Goal: Transaction & Acquisition: Purchase product/service

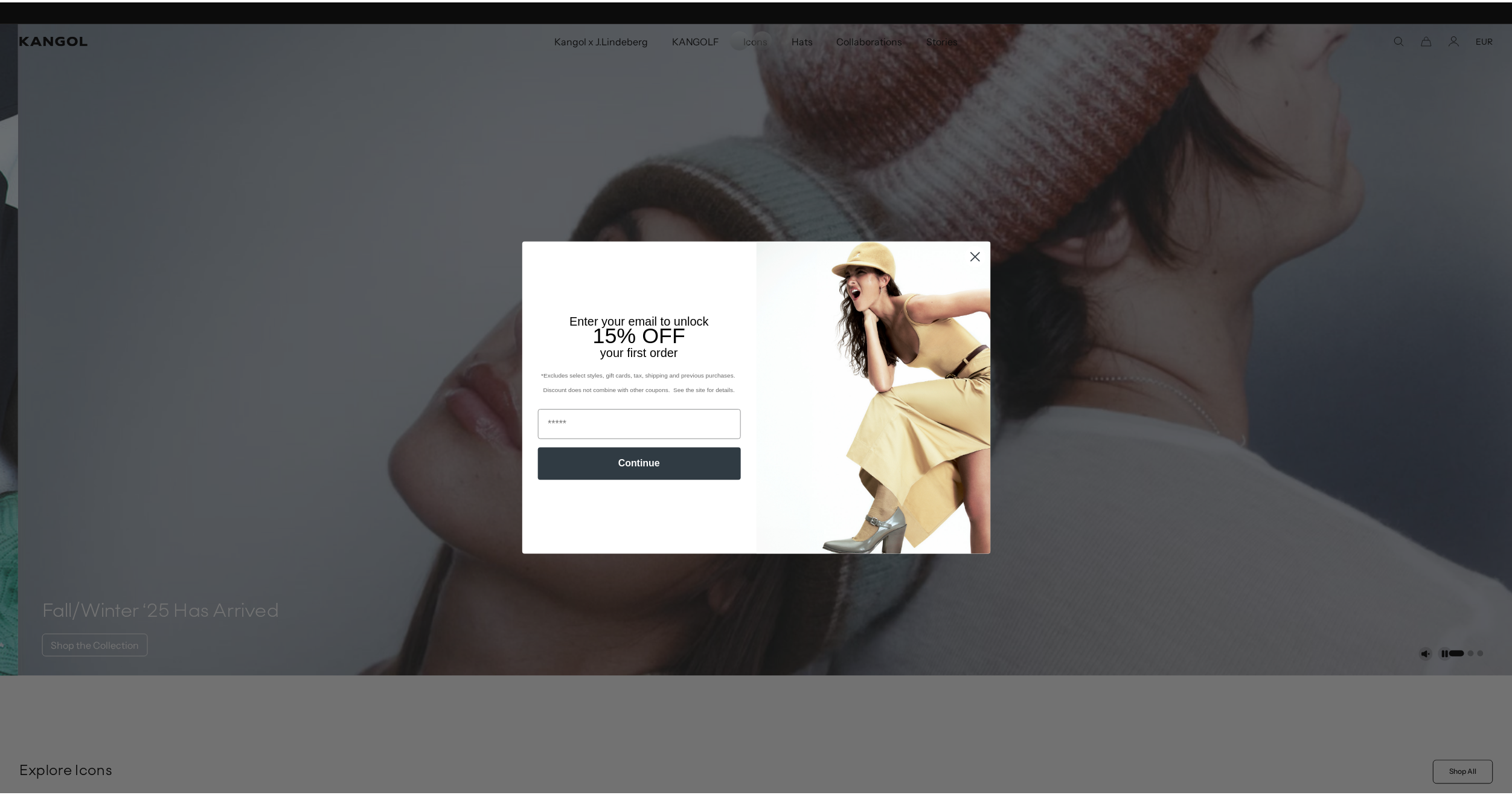
scroll to position [0, 249]
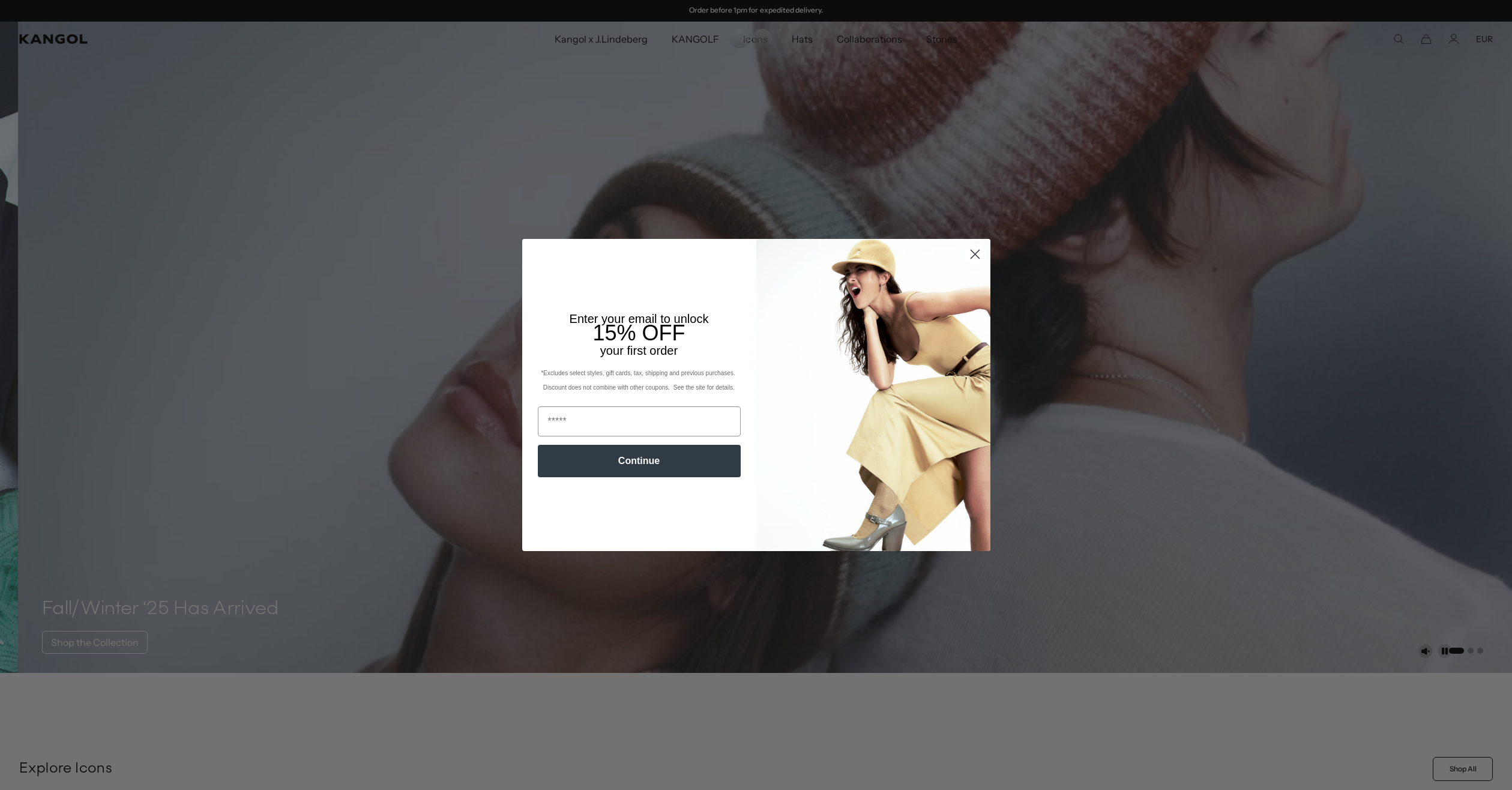
click at [981, 255] on circle "Close dialog" at bounding box center [974, 254] width 19 height 19
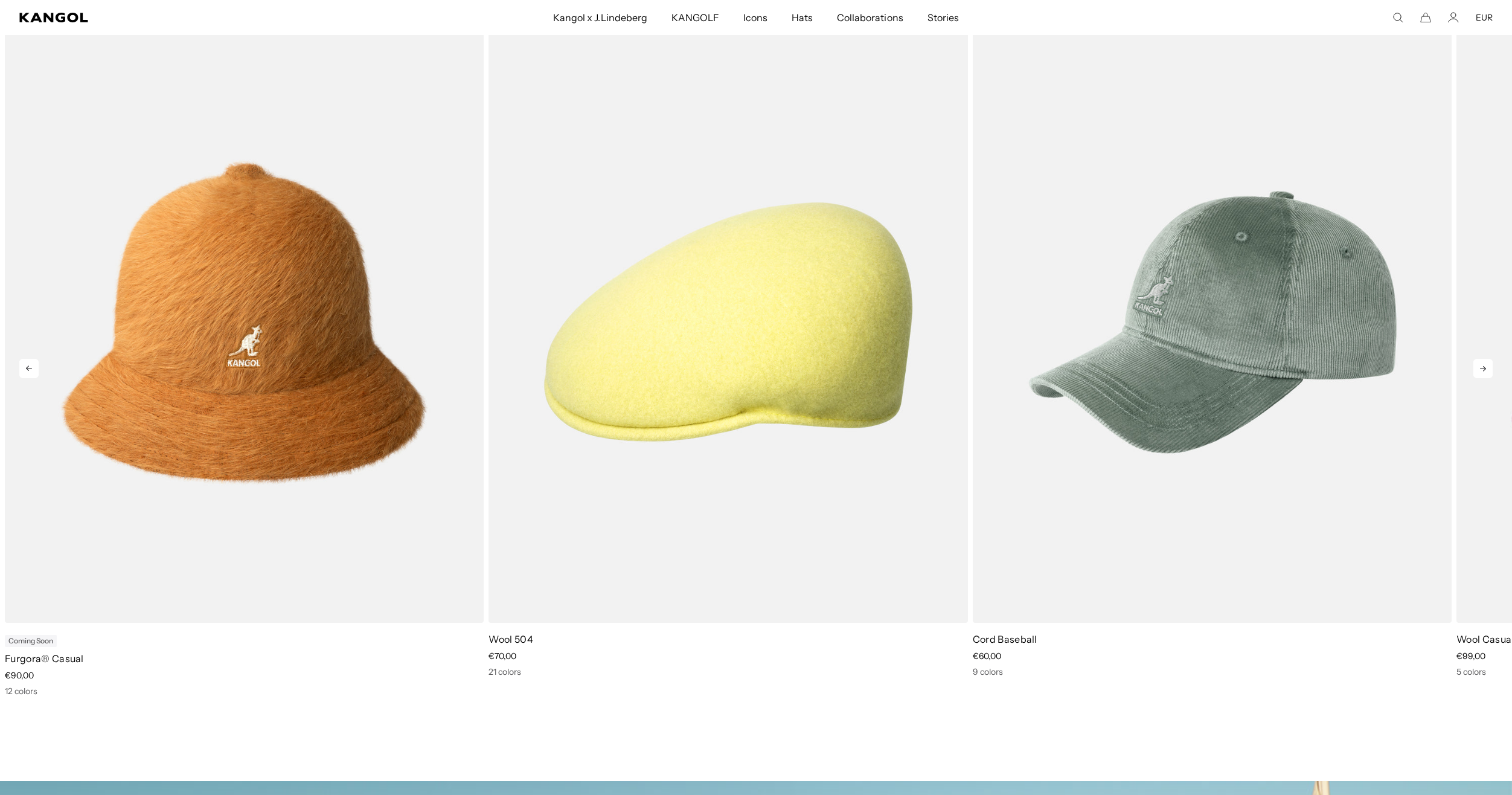
scroll to position [0, 0]
click at [1483, 370] on icon at bounding box center [1483, 369] width 20 height 20
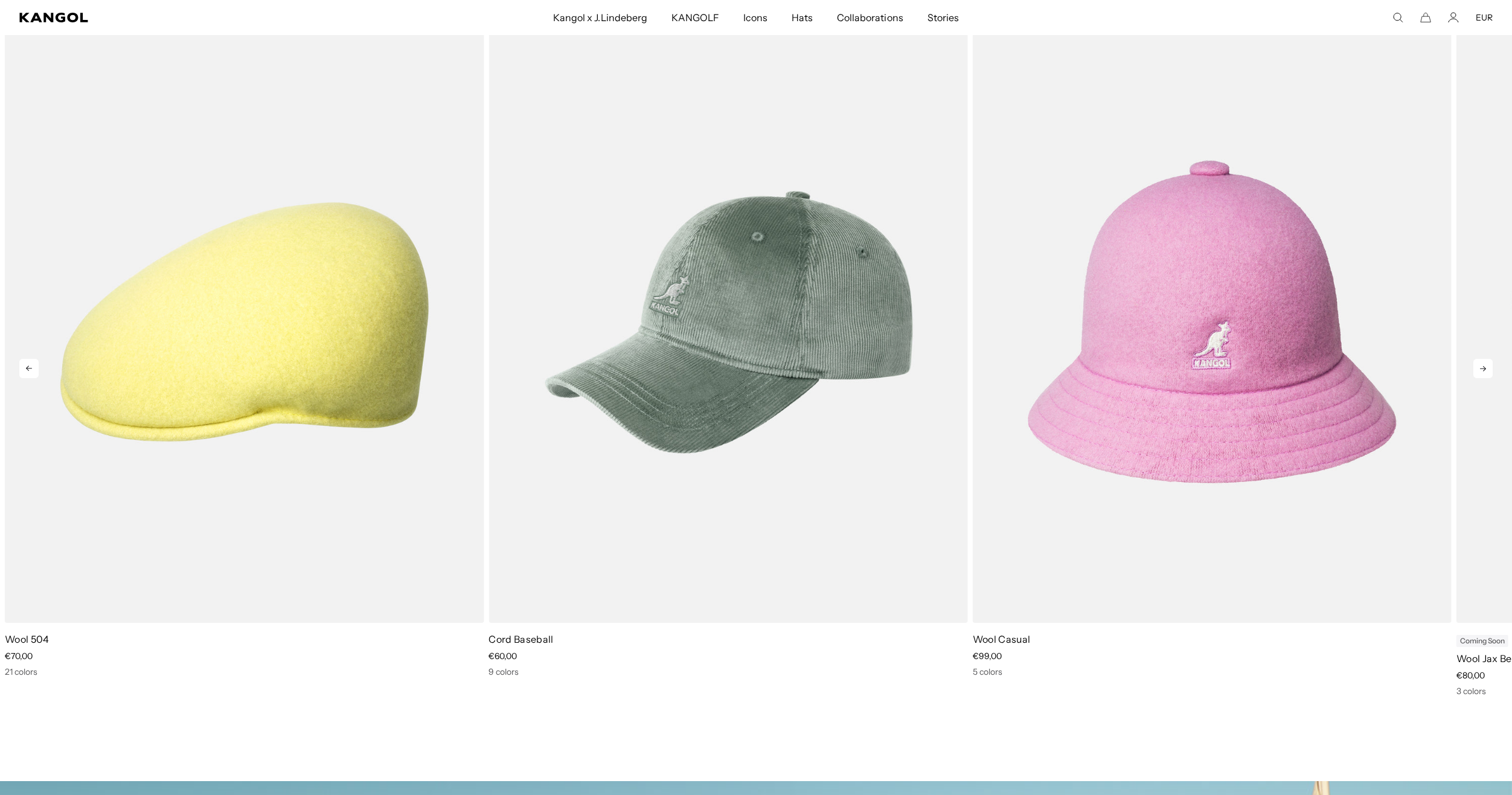
click at [1483, 370] on icon at bounding box center [1483, 369] width 20 height 20
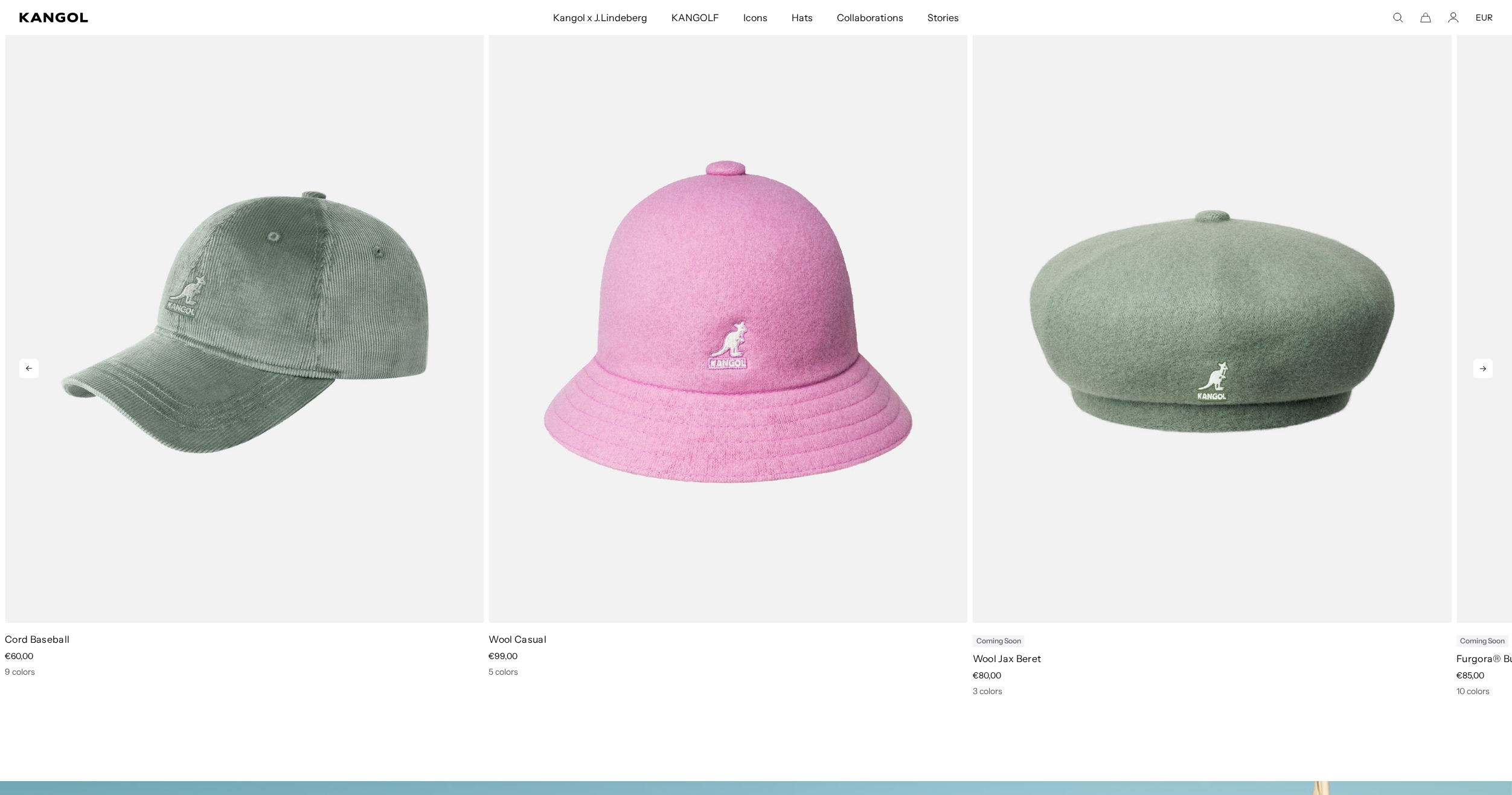
click at [1483, 370] on icon at bounding box center [1483, 369] width 20 height 20
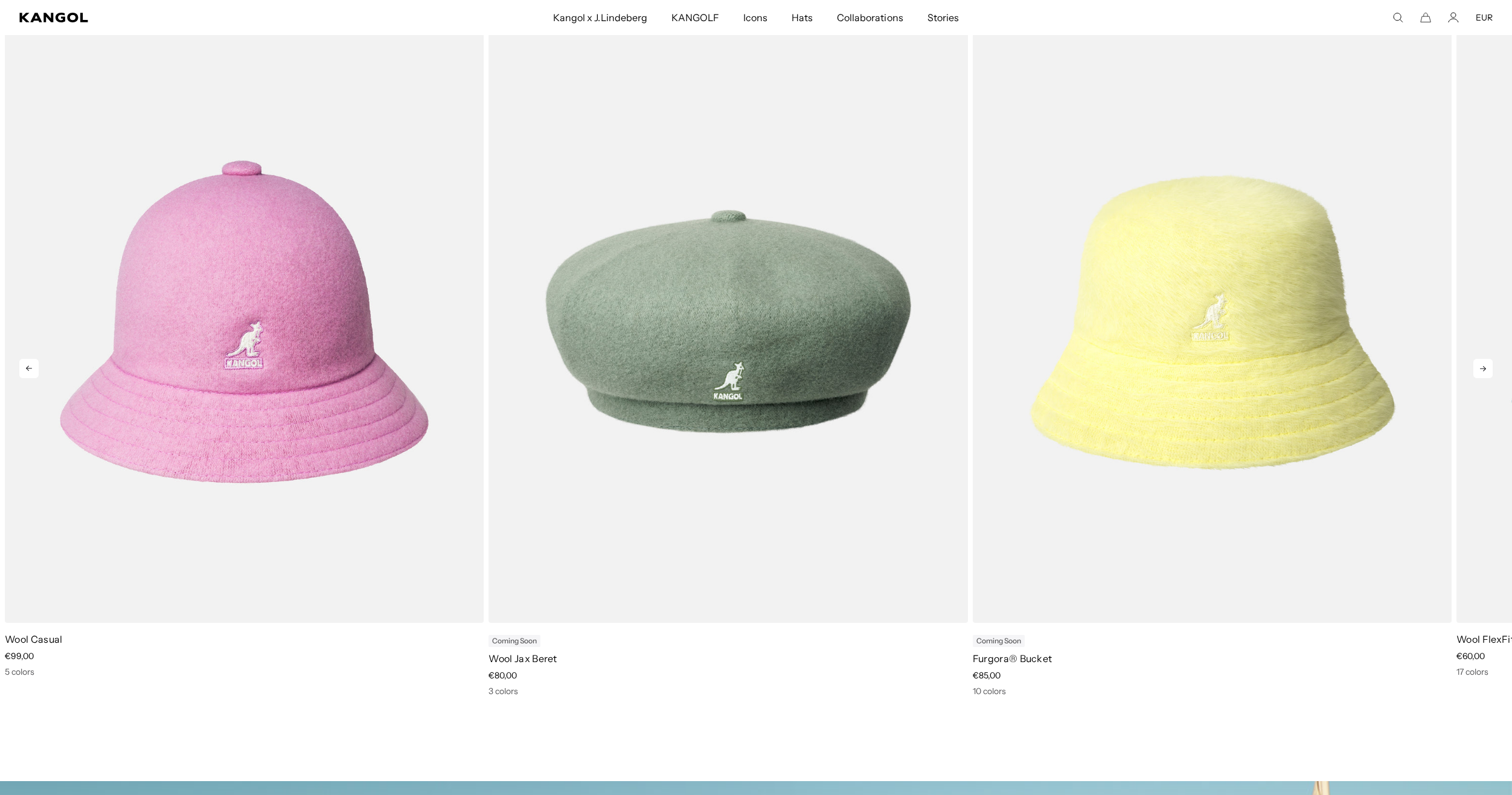
scroll to position [0, 249]
click at [1483, 370] on icon at bounding box center [1483, 369] width 20 height 20
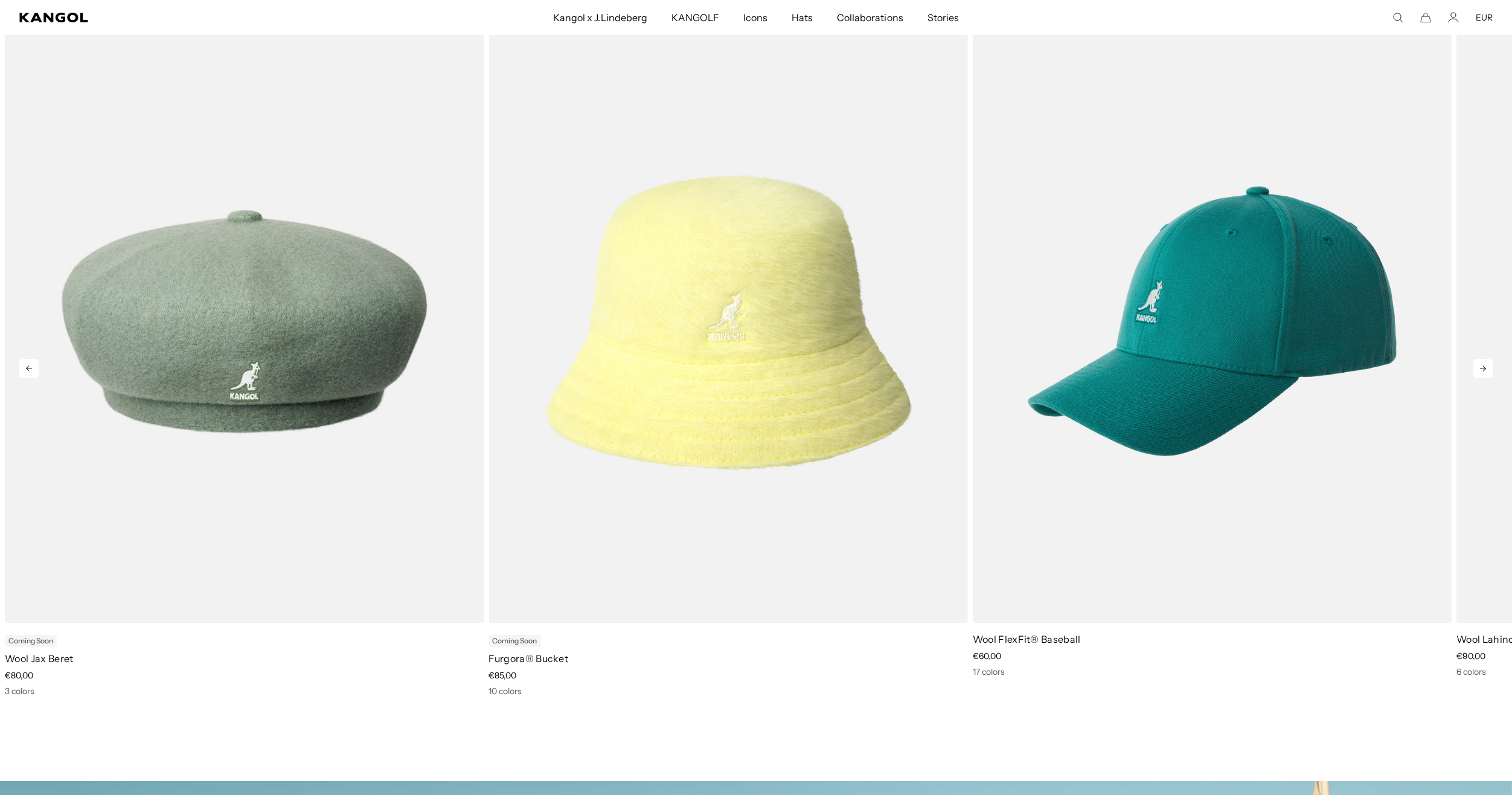
click at [1483, 370] on icon at bounding box center [1483, 369] width 20 height 20
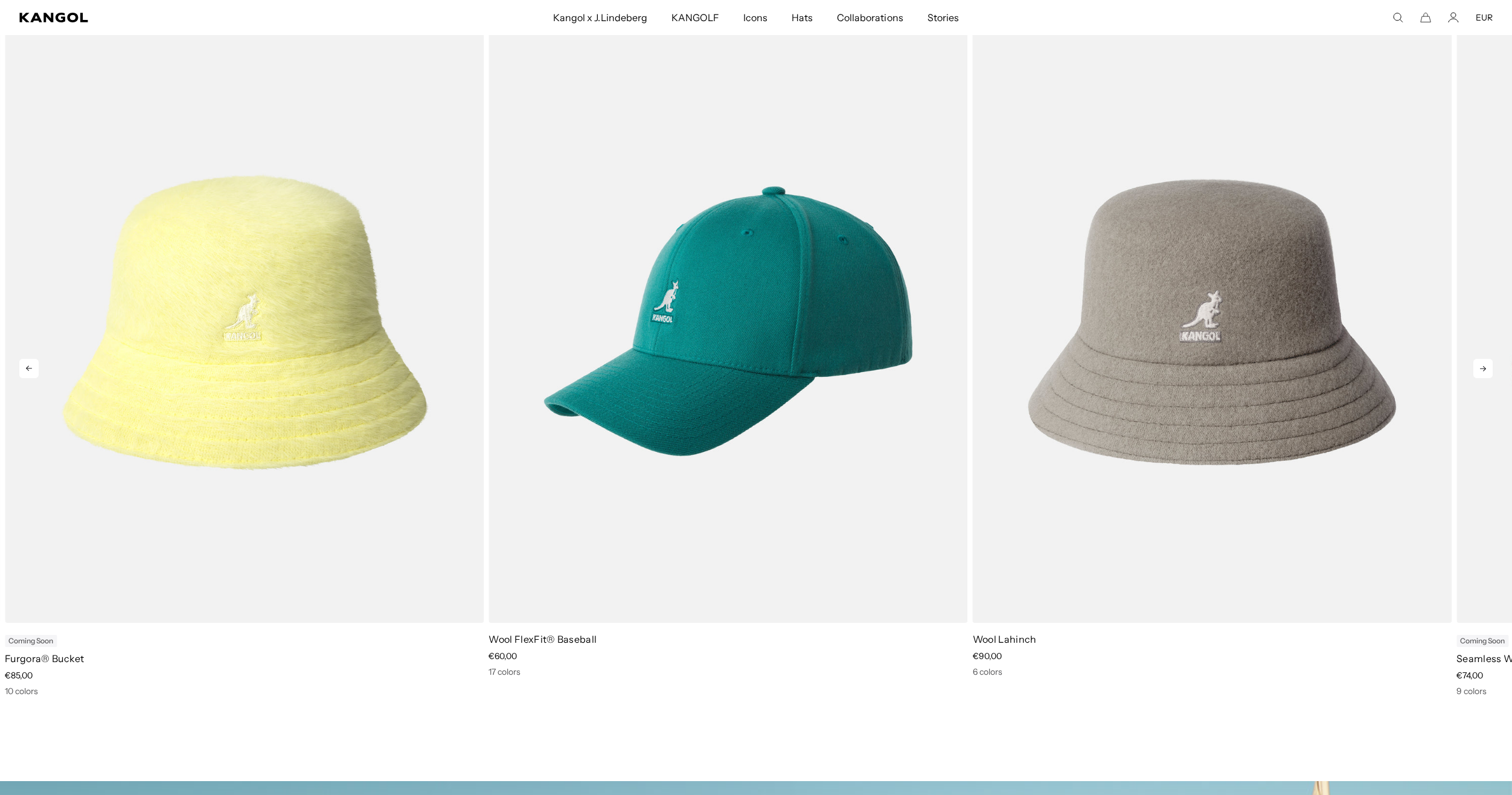
click at [1483, 370] on icon at bounding box center [1483, 369] width 20 height 20
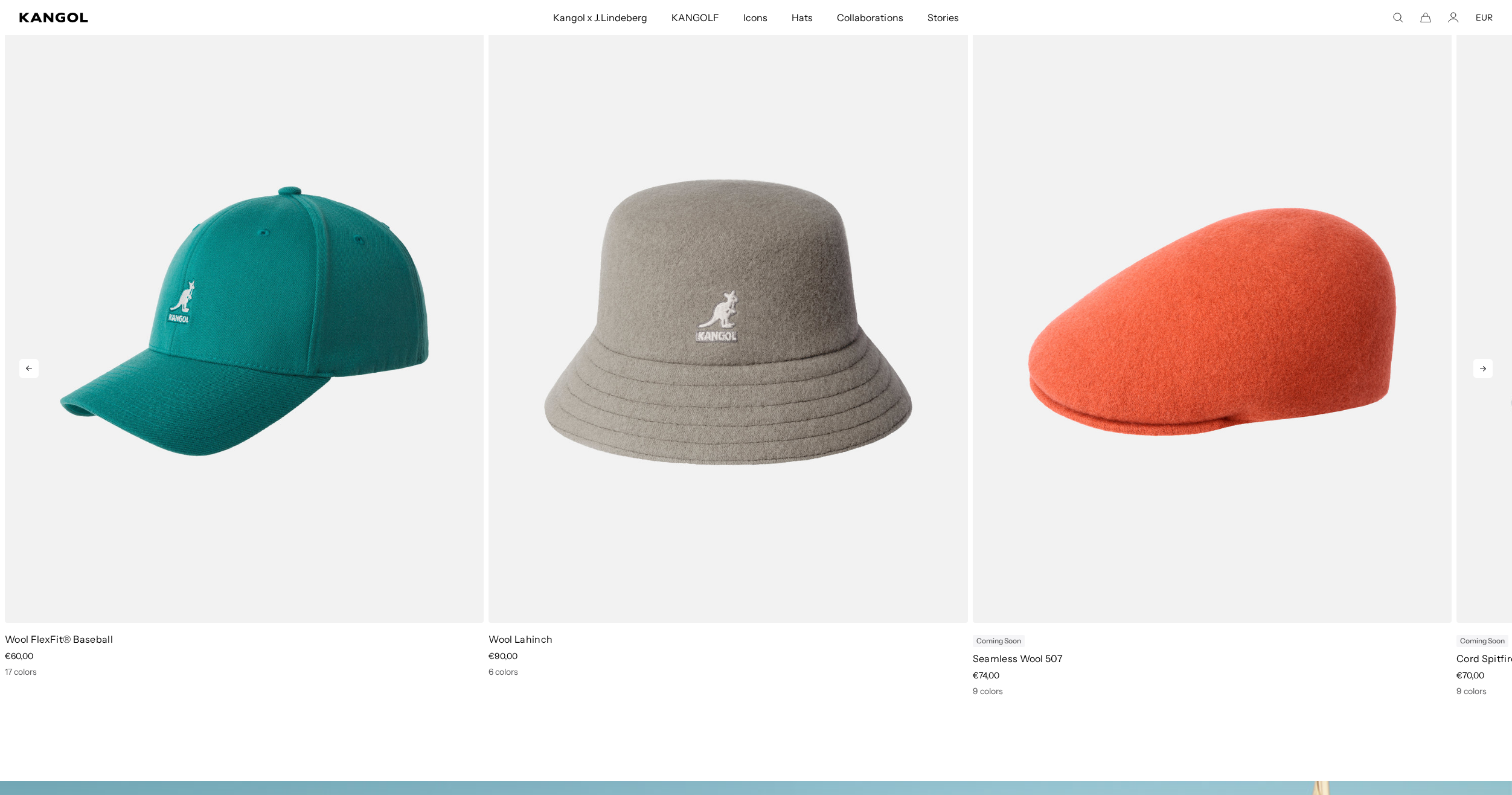
click at [1483, 370] on icon at bounding box center [1483, 369] width 20 height 20
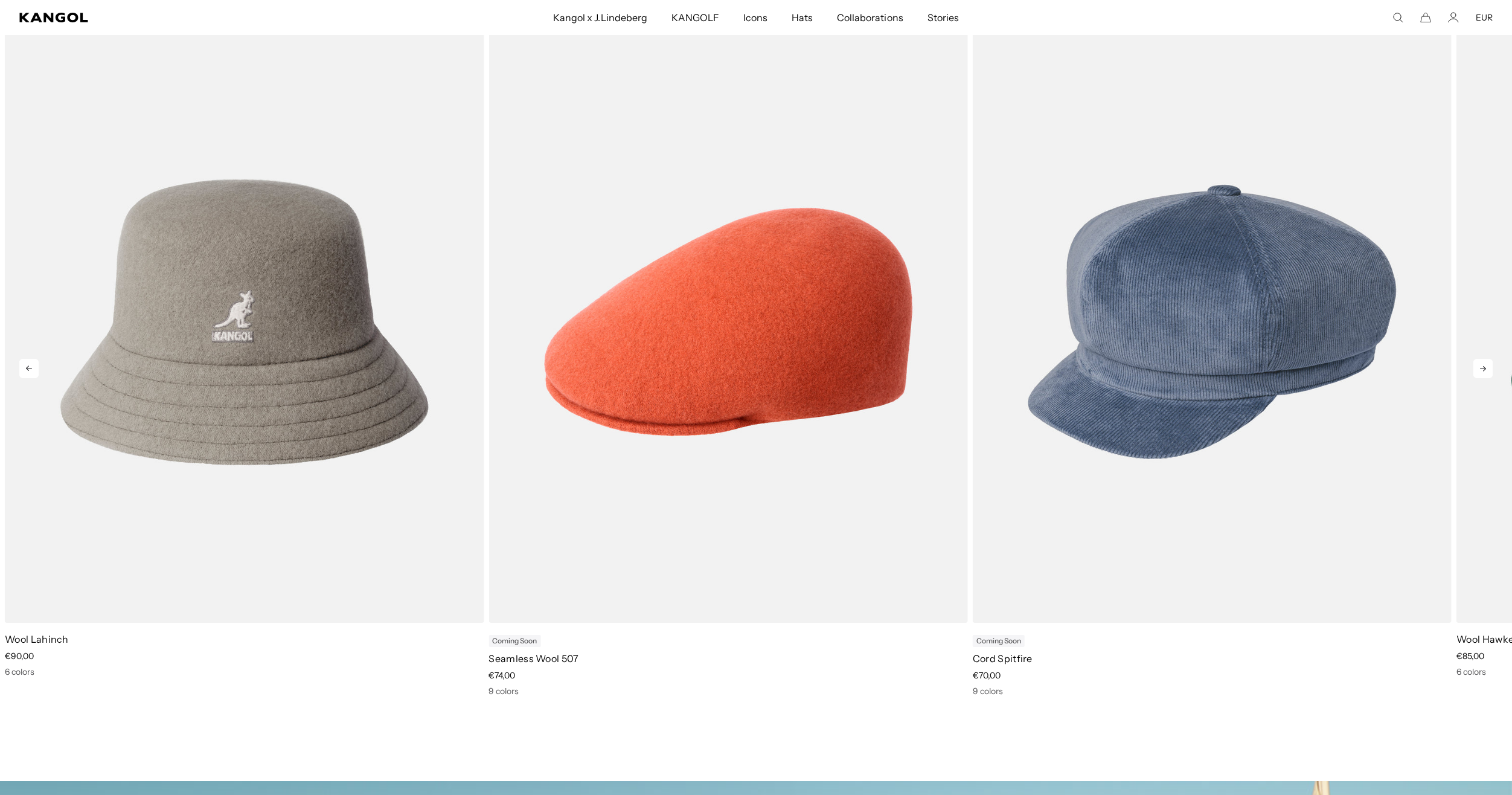
scroll to position [0, 0]
click at [1483, 370] on icon at bounding box center [1483, 369] width 20 height 20
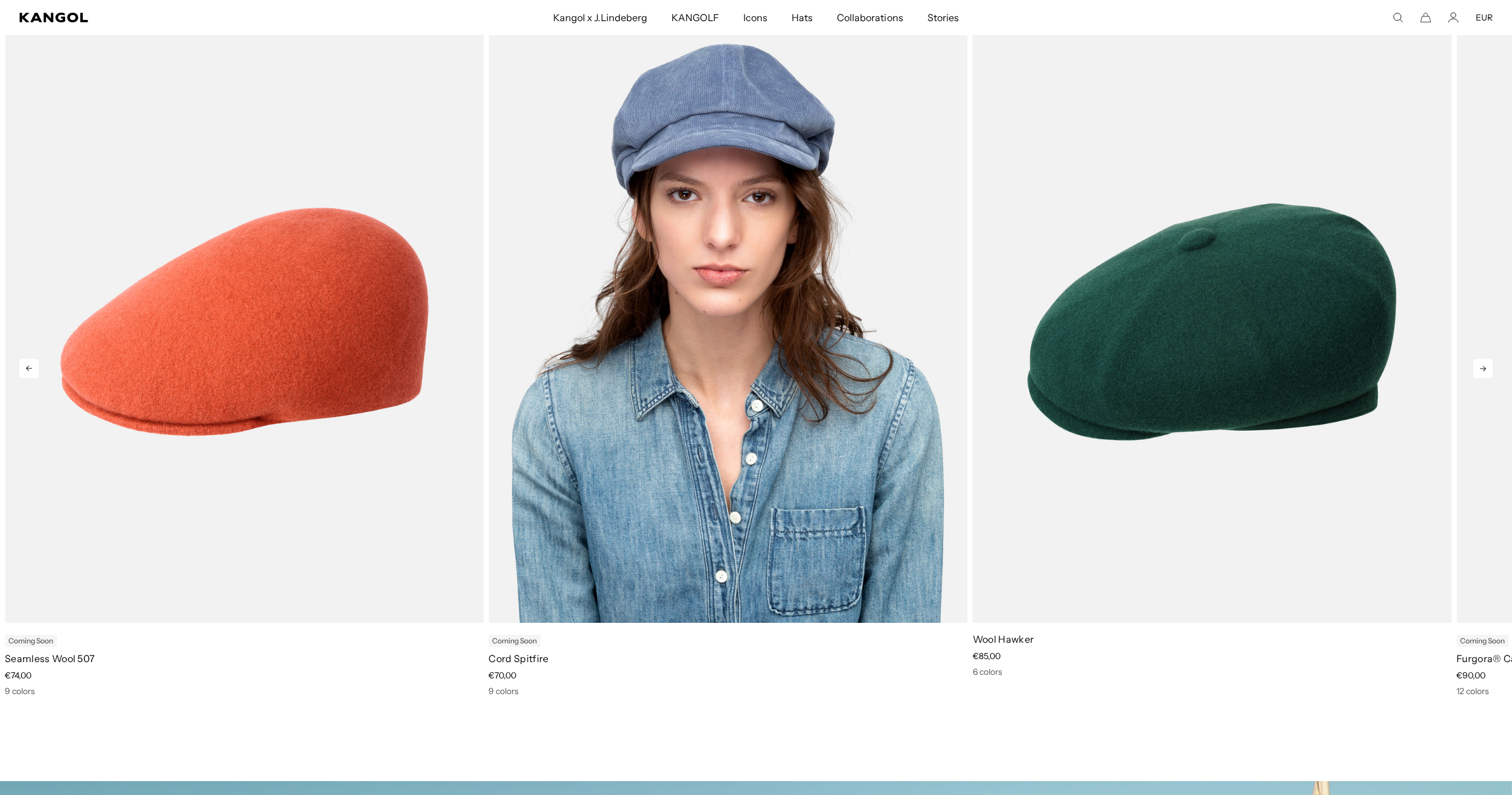
scroll to position [0, 249]
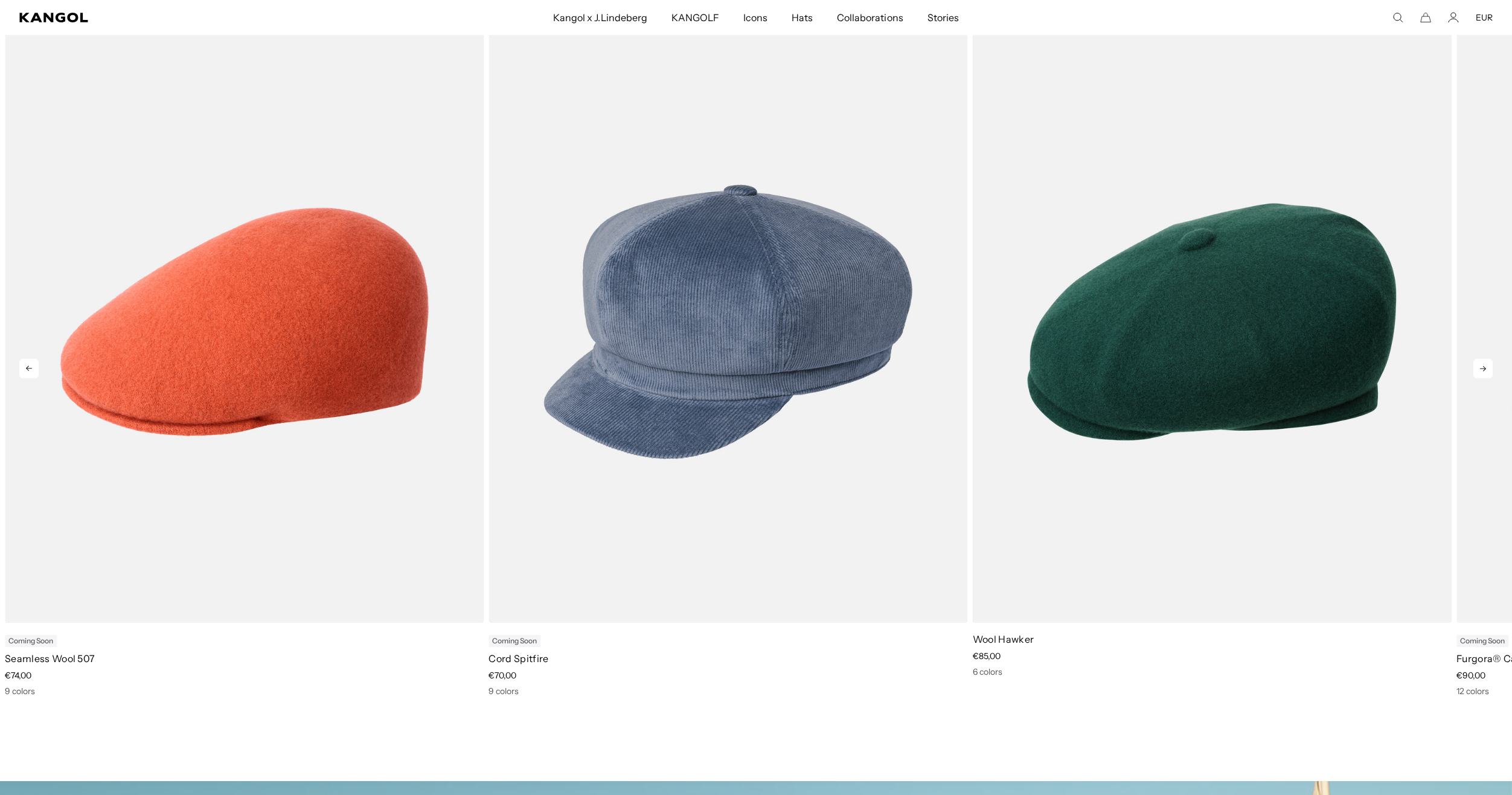
click at [1477, 359] on icon at bounding box center [1483, 369] width 20 height 20
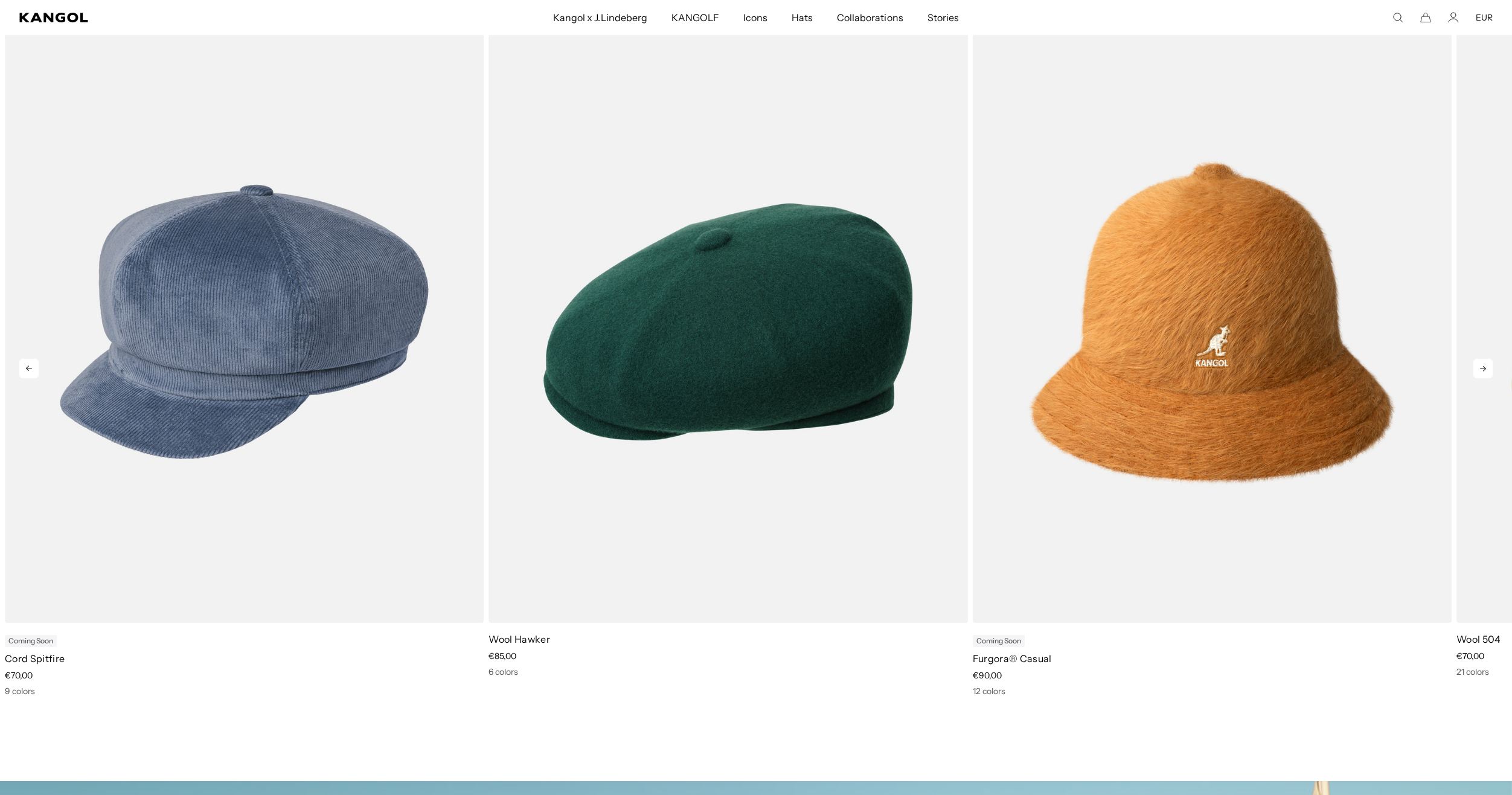
click at [1477, 359] on icon at bounding box center [1483, 369] width 20 height 20
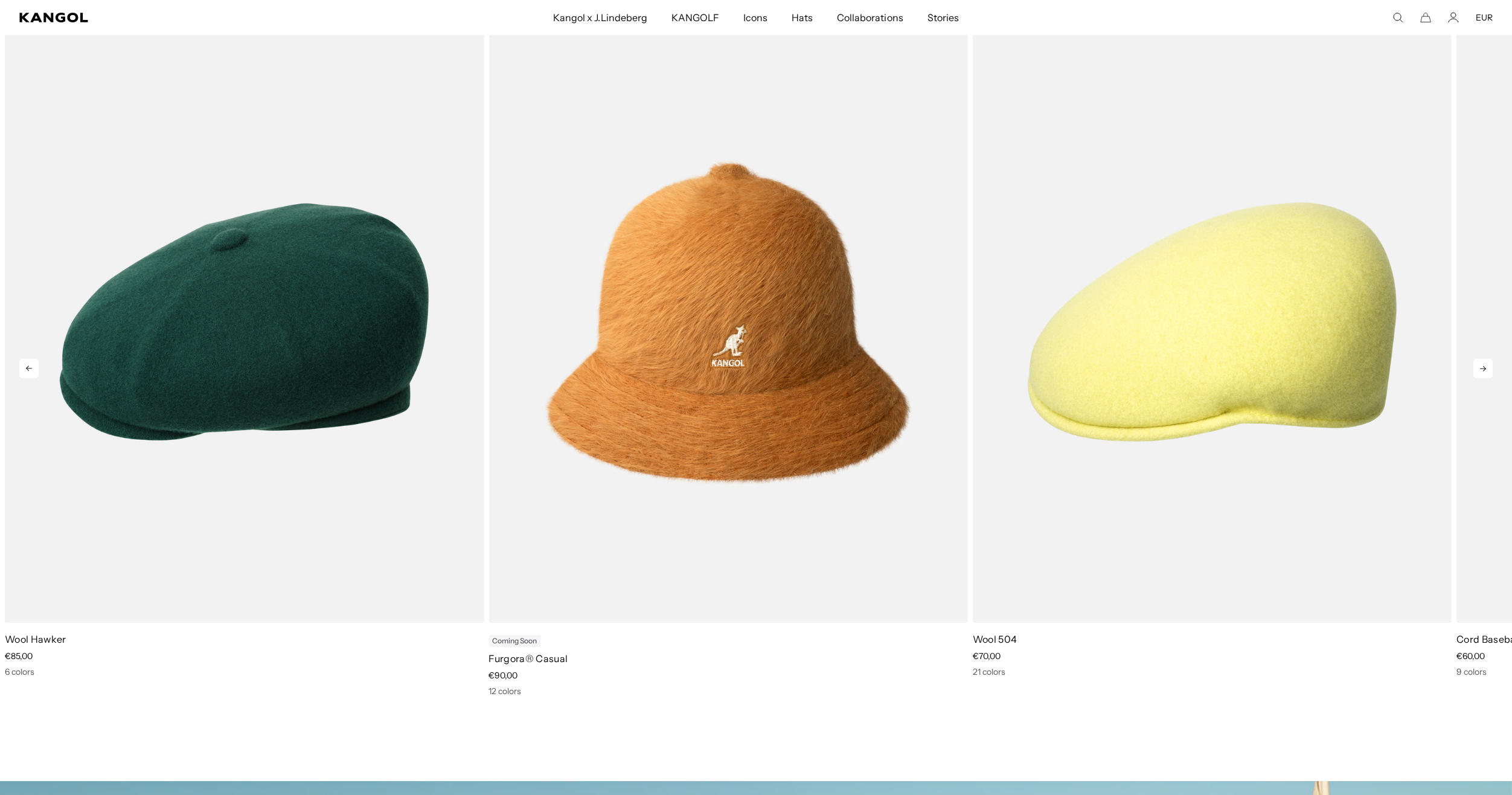
scroll to position [0, 0]
click at [1477, 359] on icon at bounding box center [1483, 369] width 20 height 20
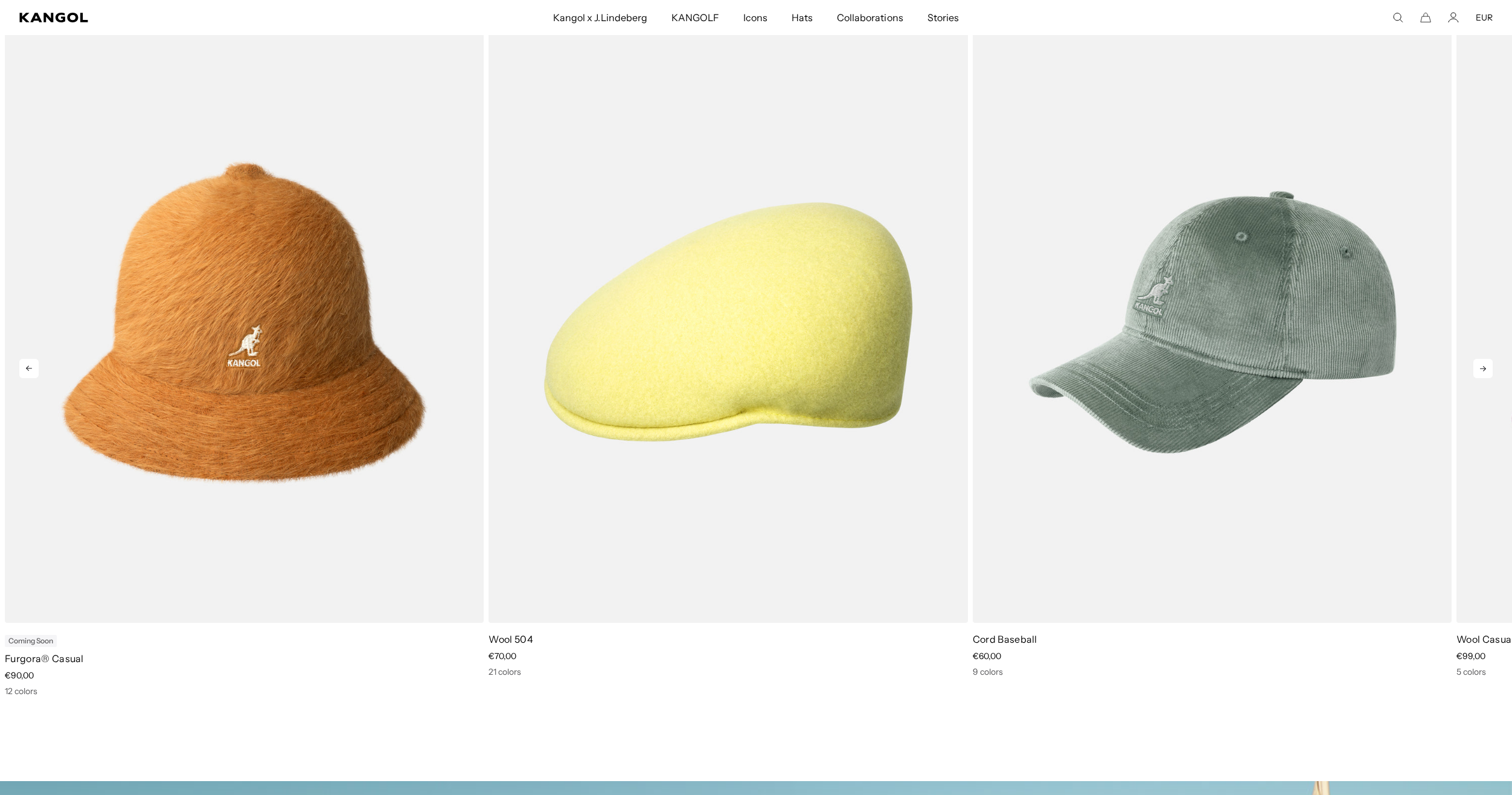
click at [1477, 359] on icon at bounding box center [1483, 369] width 20 height 20
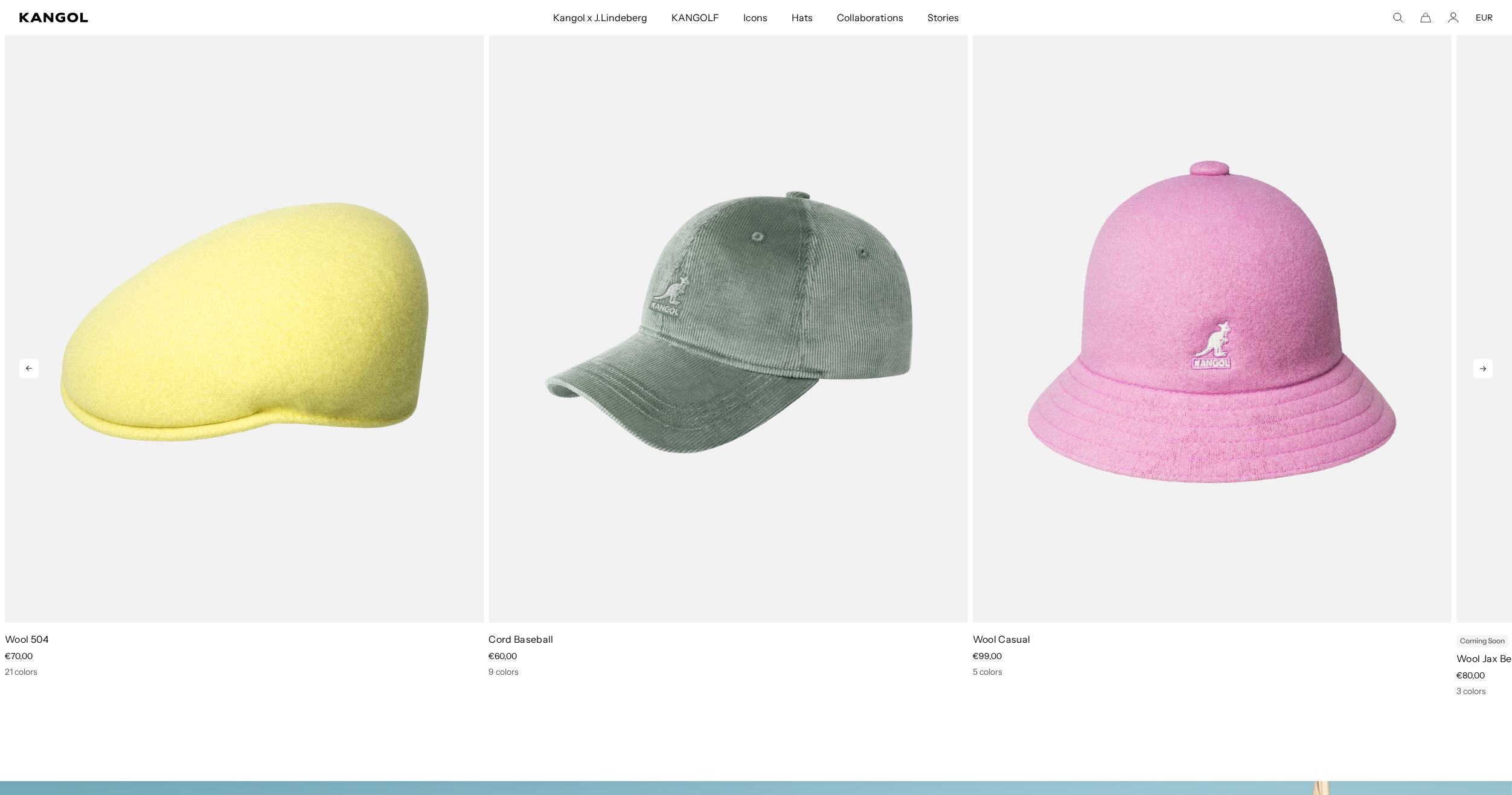
click at [1477, 373] on icon at bounding box center [1483, 369] width 20 height 20
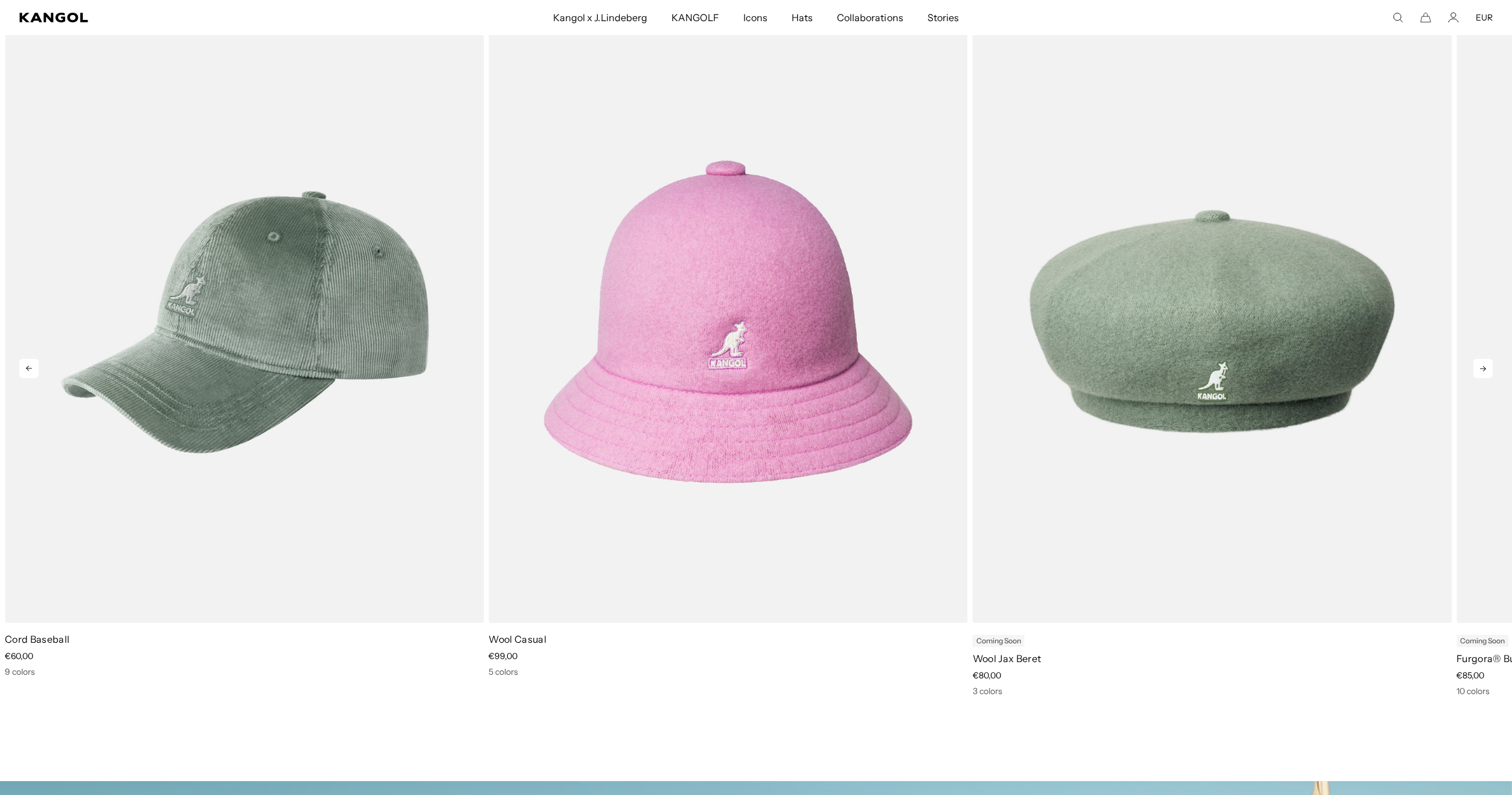
click at [1478, 373] on icon at bounding box center [1483, 369] width 20 height 20
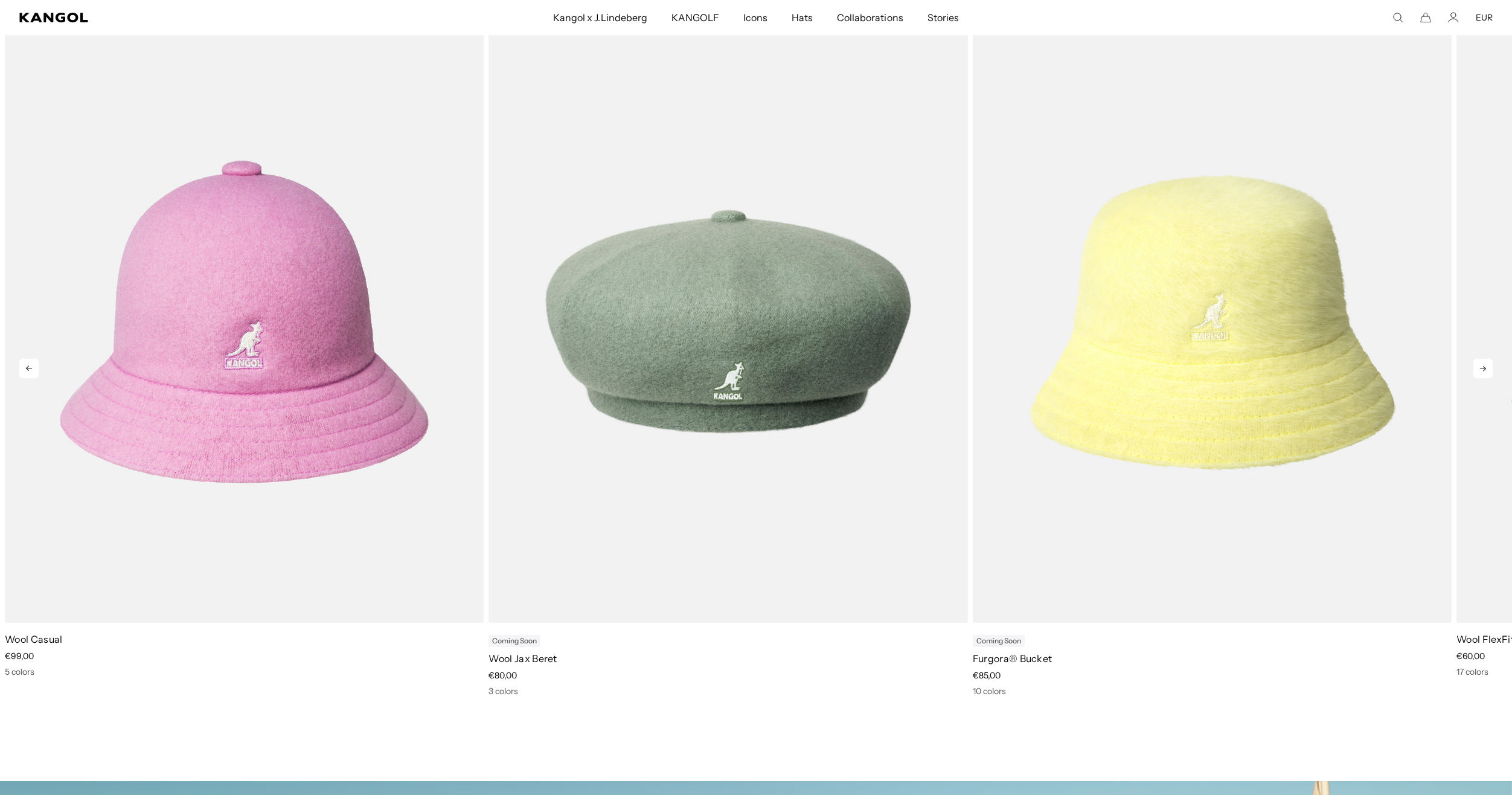
click at [1478, 373] on icon at bounding box center [1483, 369] width 20 height 20
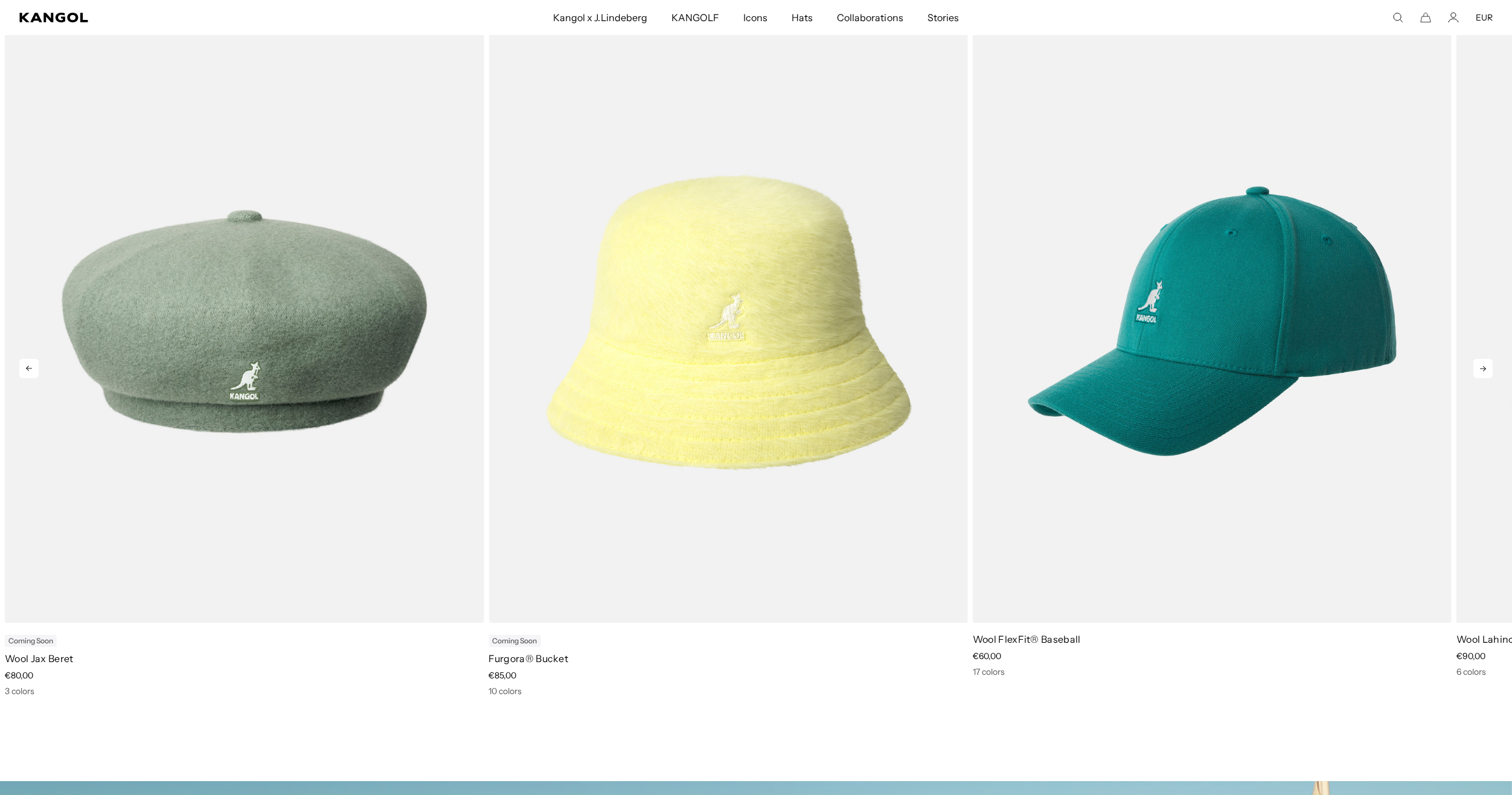
click at [1478, 373] on icon at bounding box center [1483, 369] width 20 height 20
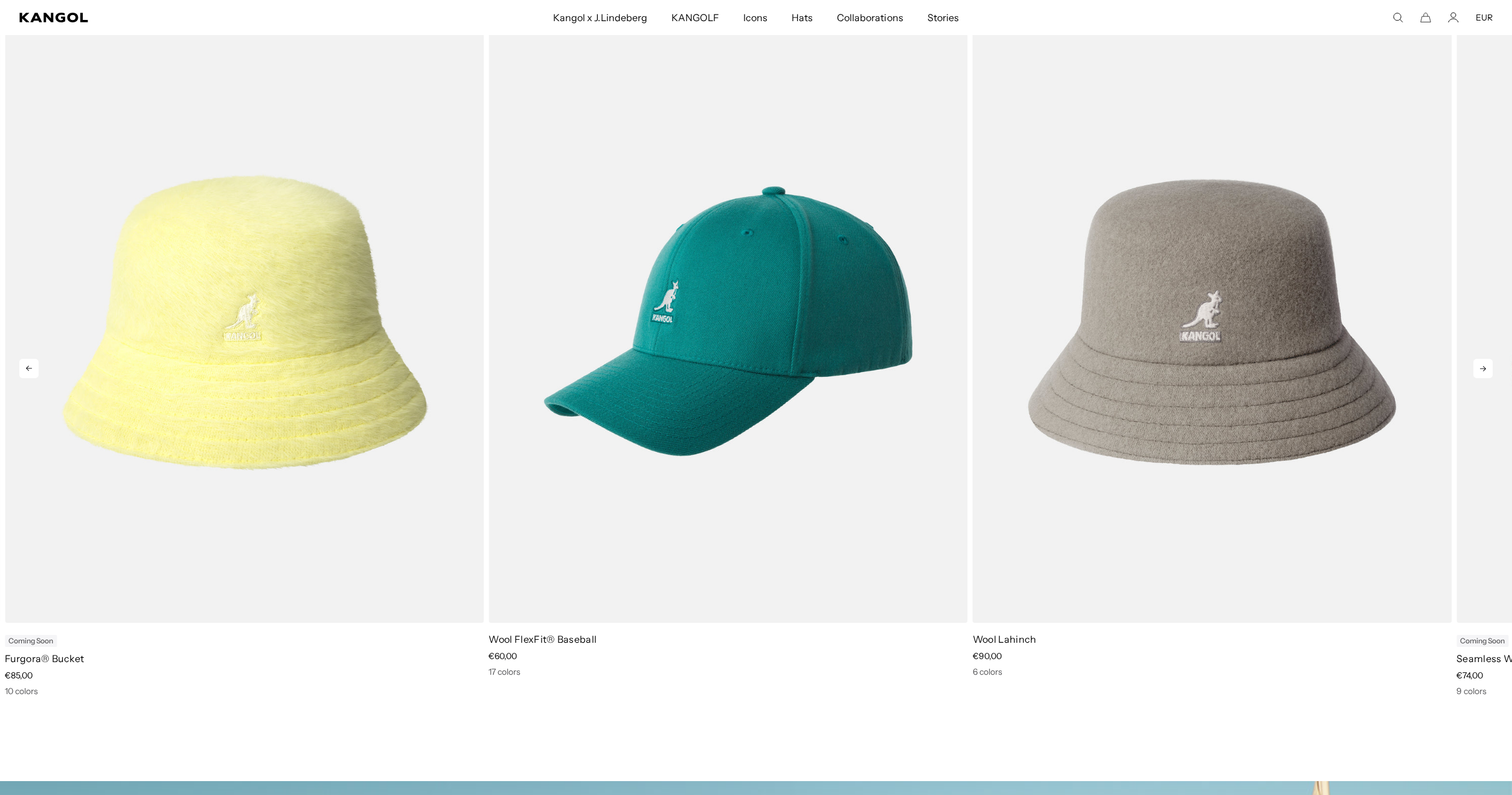
click at [1478, 373] on icon at bounding box center [1483, 369] width 20 height 20
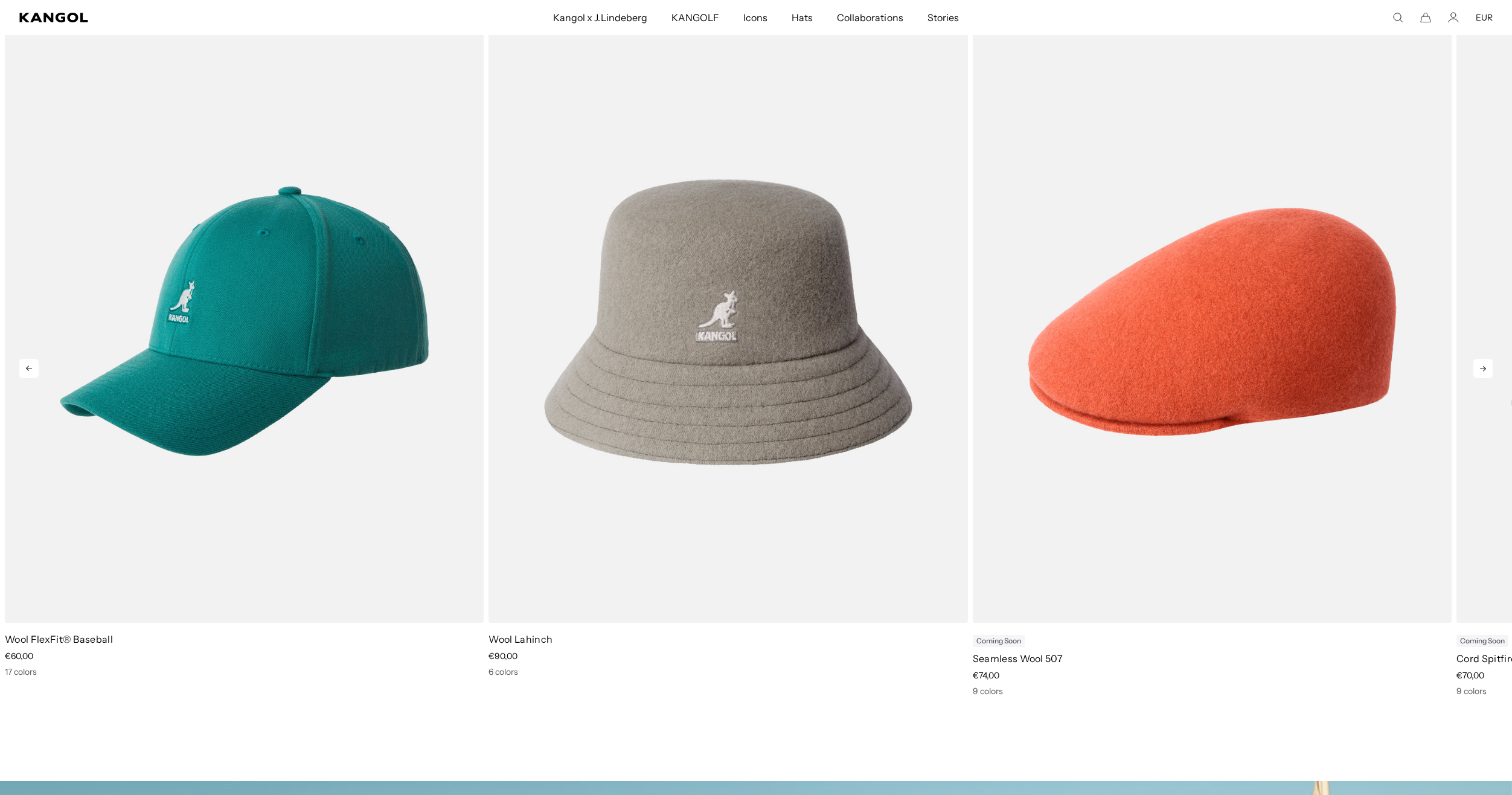
click at [1478, 373] on icon at bounding box center [1483, 369] width 20 height 20
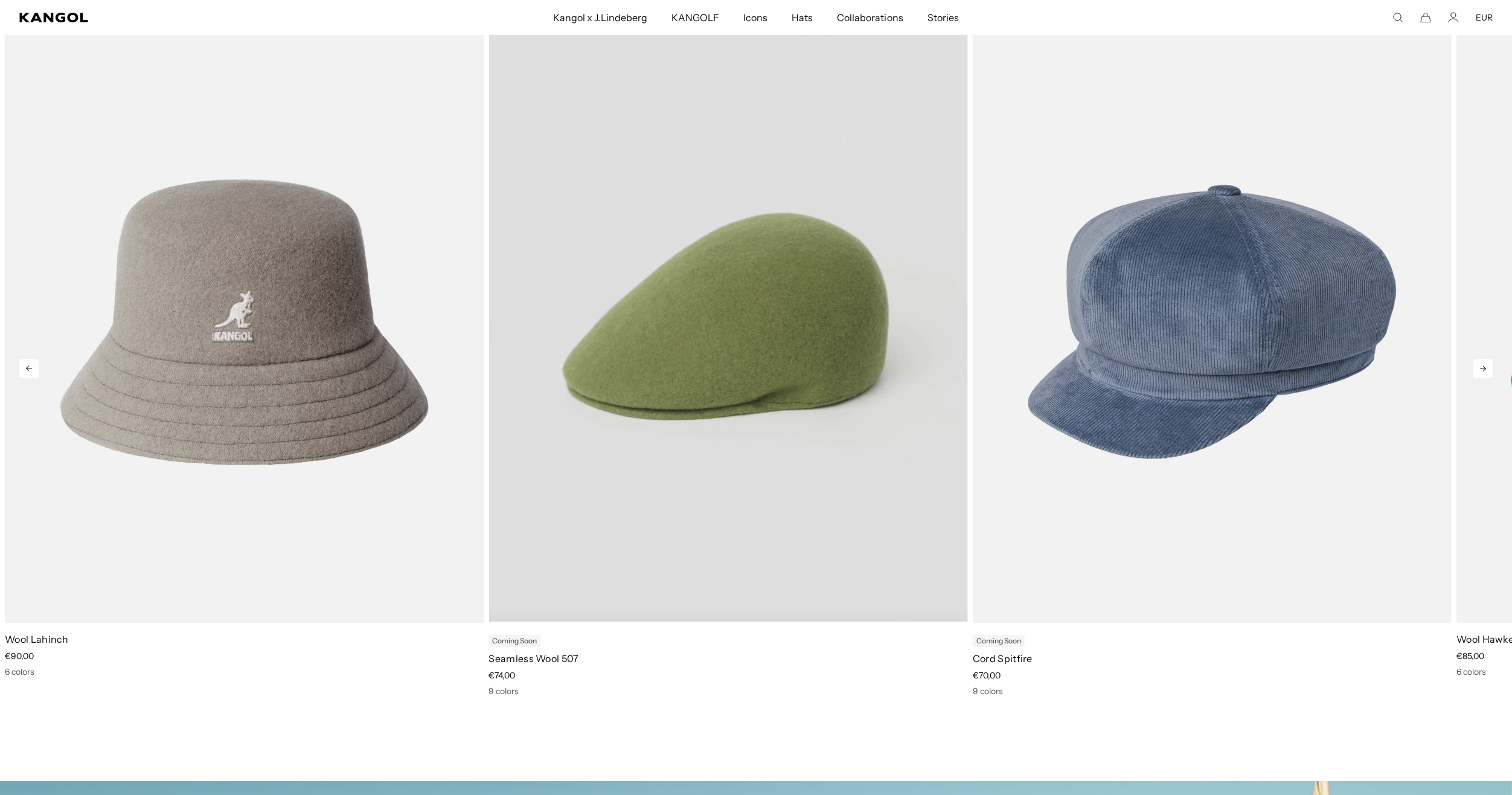
click at [650, 553] on video "Seamless Wool 507" at bounding box center [727, 322] width 478 height 601
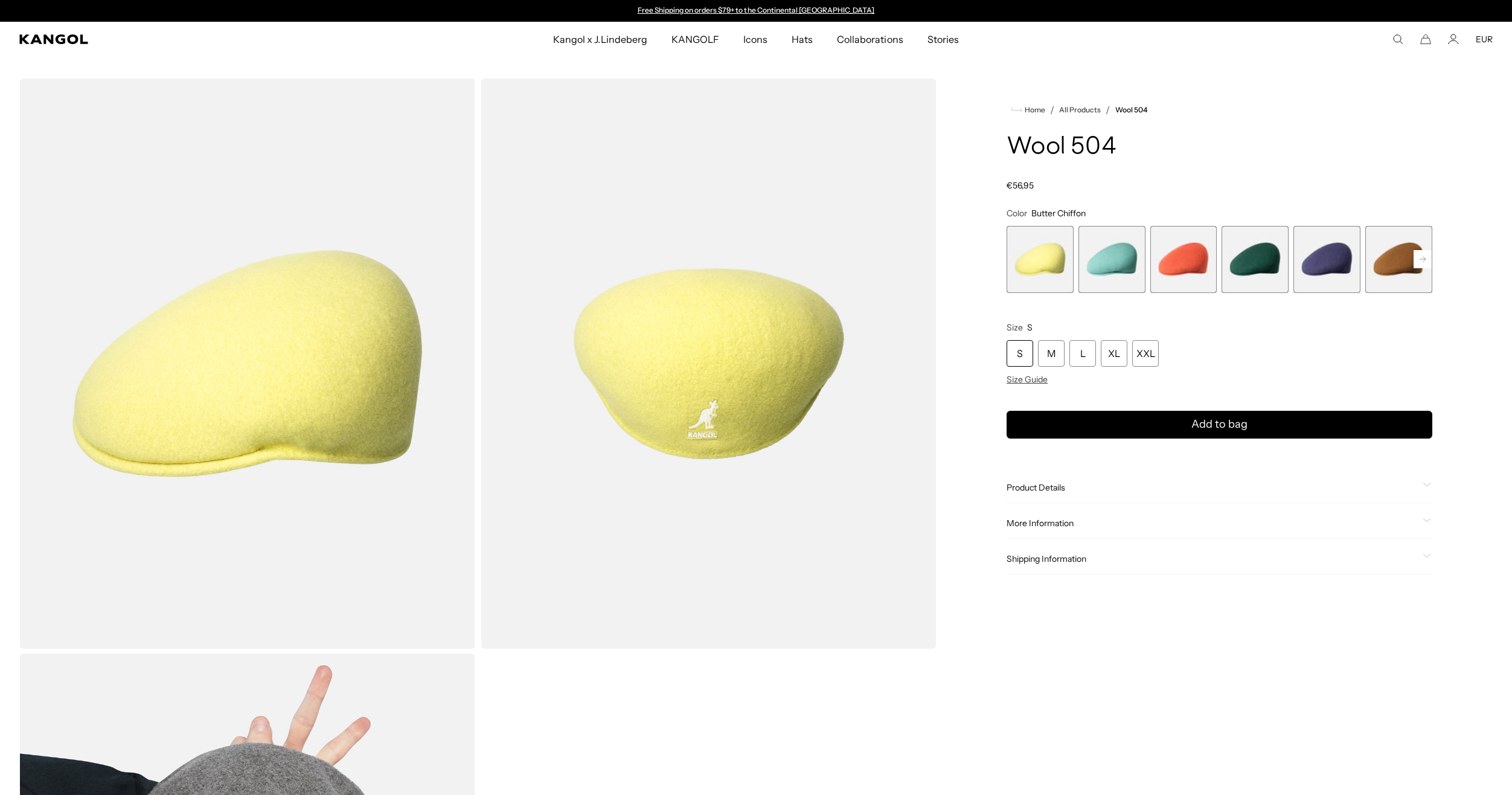
click at [1434, 264] on div "Home / All Products / Wool 504 Wool 504 Regular price €56,95 Regular price Sale…" at bounding box center [1219, 652] width 546 height 1146
click at [1422, 262] on rect at bounding box center [1423, 259] width 18 height 18
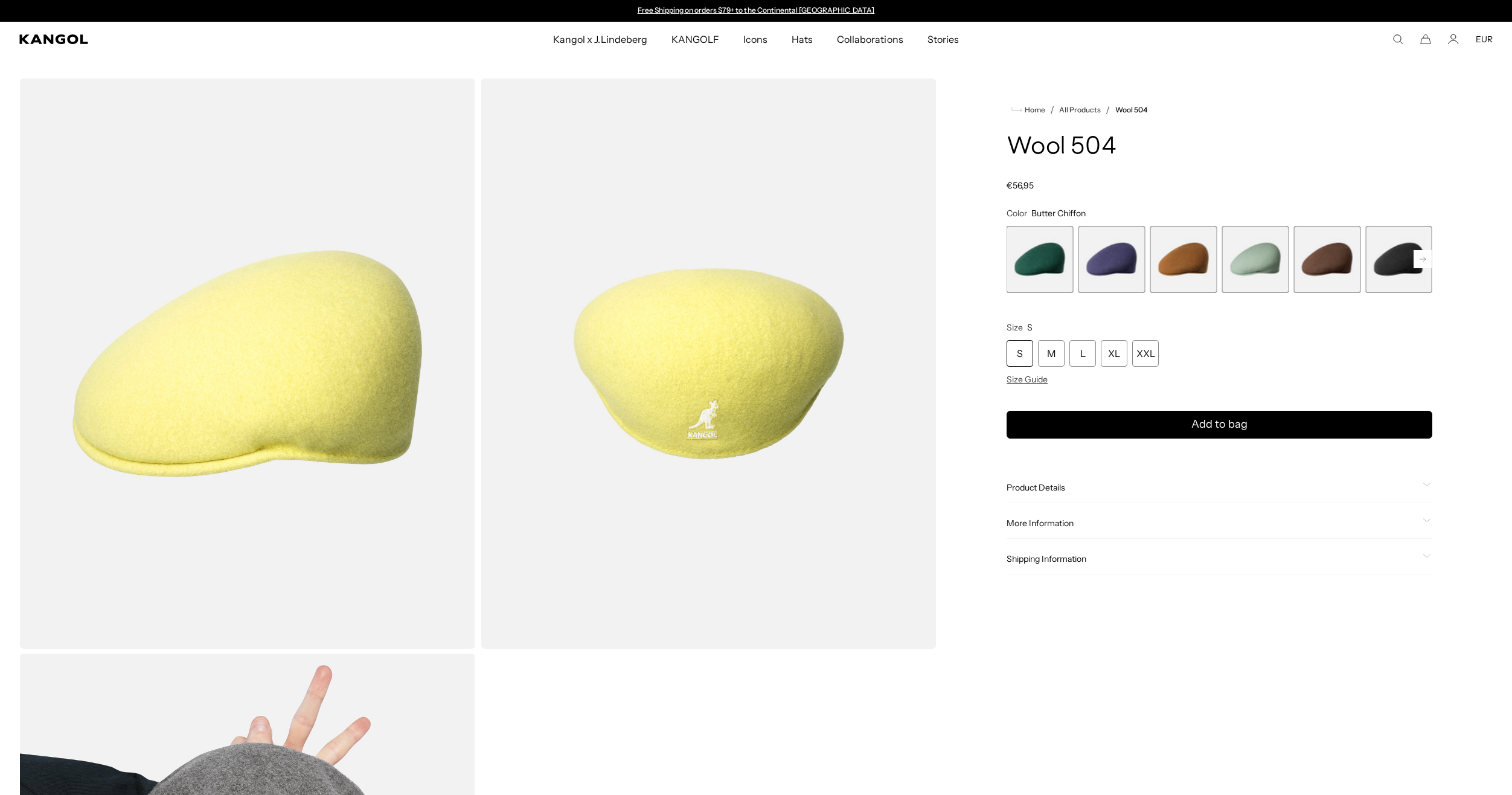
click at [1422, 262] on rect at bounding box center [1423, 259] width 18 height 18
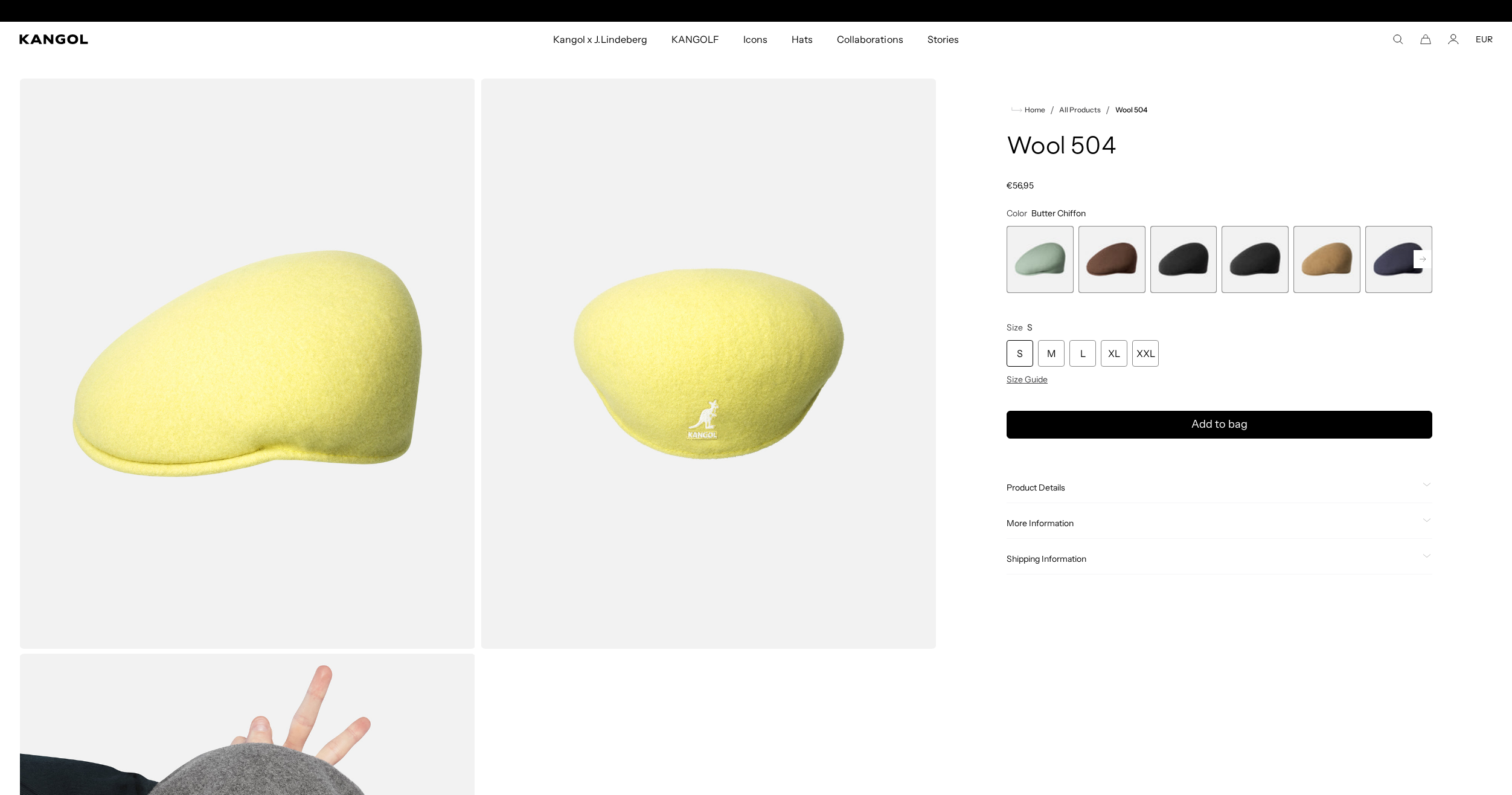
click at [1422, 262] on rect at bounding box center [1423, 259] width 18 height 18
click at [1098, 275] on span "10 of 21" at bounding box center [1111, 258] width 67 height 67
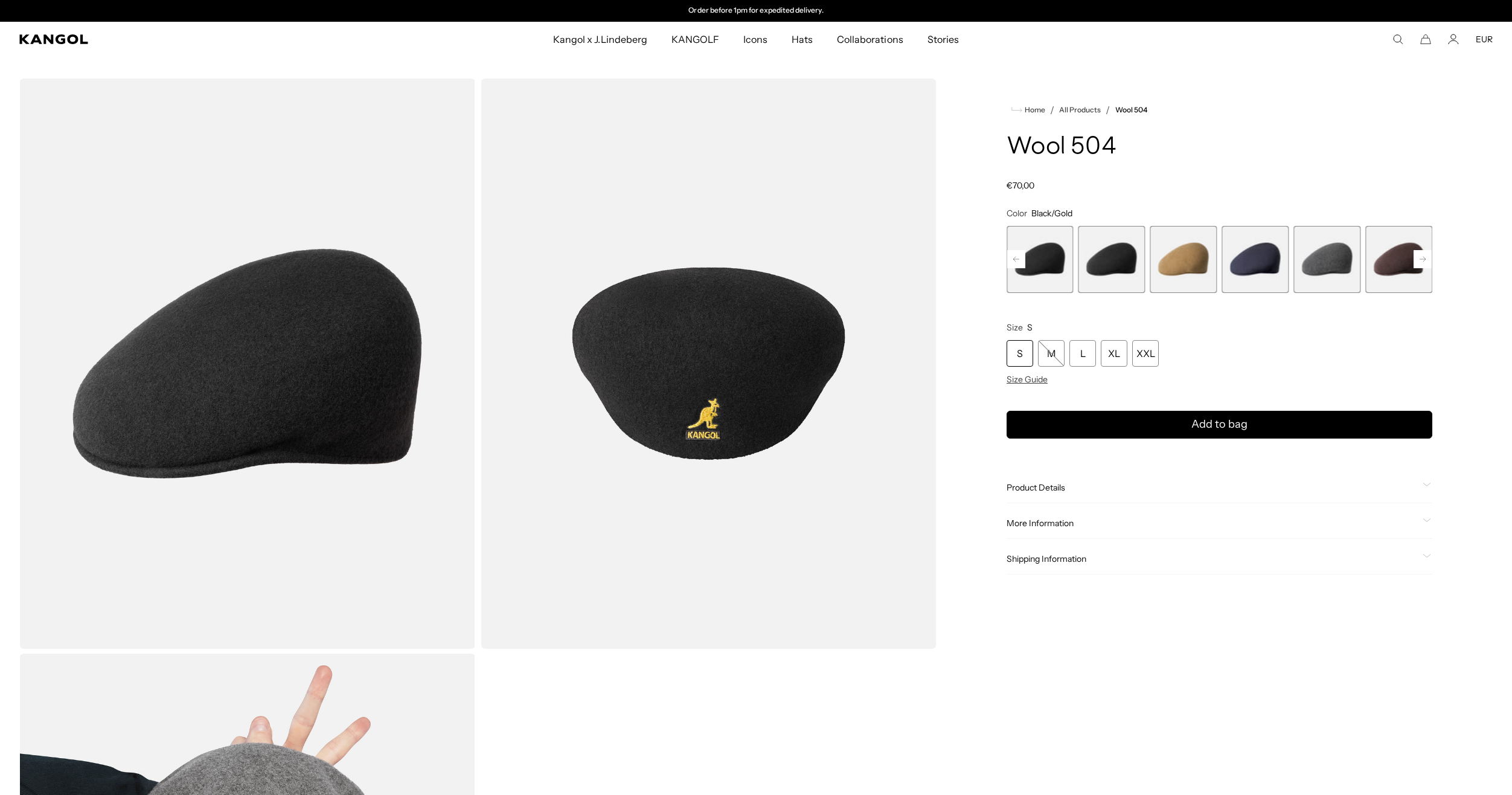
click at [1049, 274] on span "9 of 21" at bounding box center [1040, 258] width 67 height 67
click at [1099, 274] on span "10 of 21" at bounding box center [1111, 258] width 67 height 67
click at [1426, 258] on rect at bounding box center [1423, 259] width 18 height 18
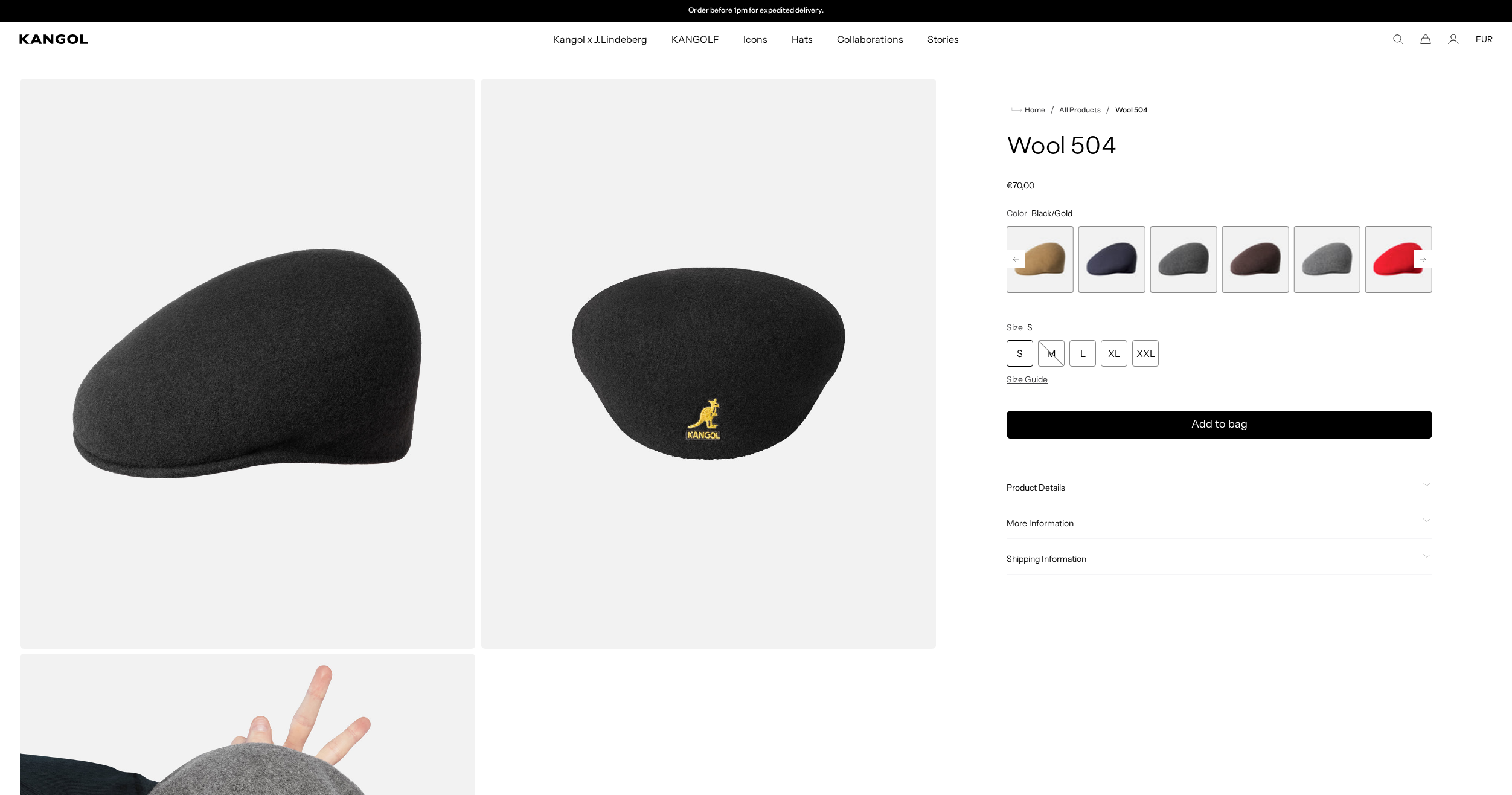
click at [1426, 258] on rect at bounding box center [1423, 259] width 18 height 18
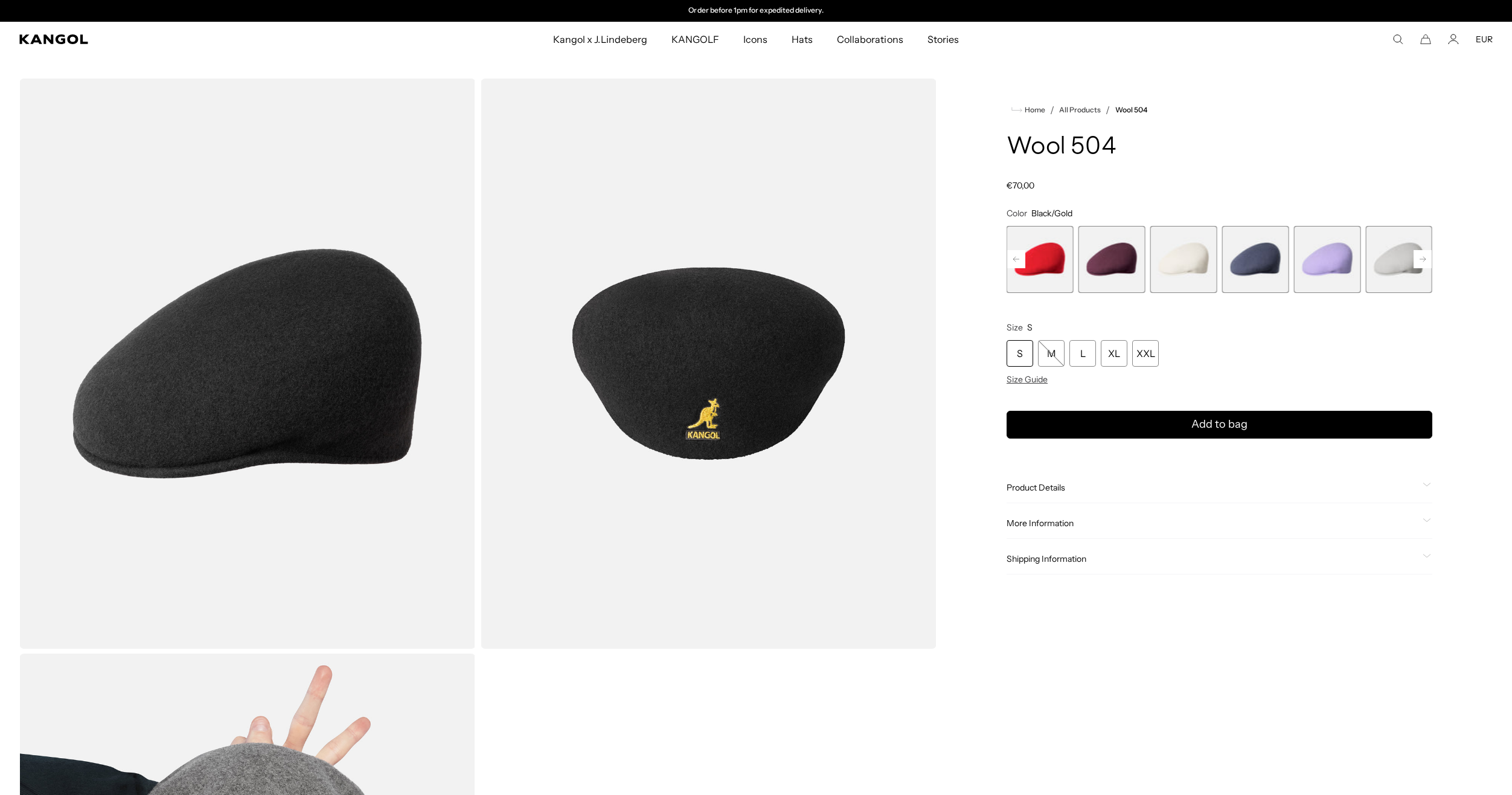
click at [1426, 258] on rect at bounding box center [1423, 259] width 18 height 18
click at [1211, 266] on span "18 of 21" at bounding box center [1183, 258] width 67 height 67
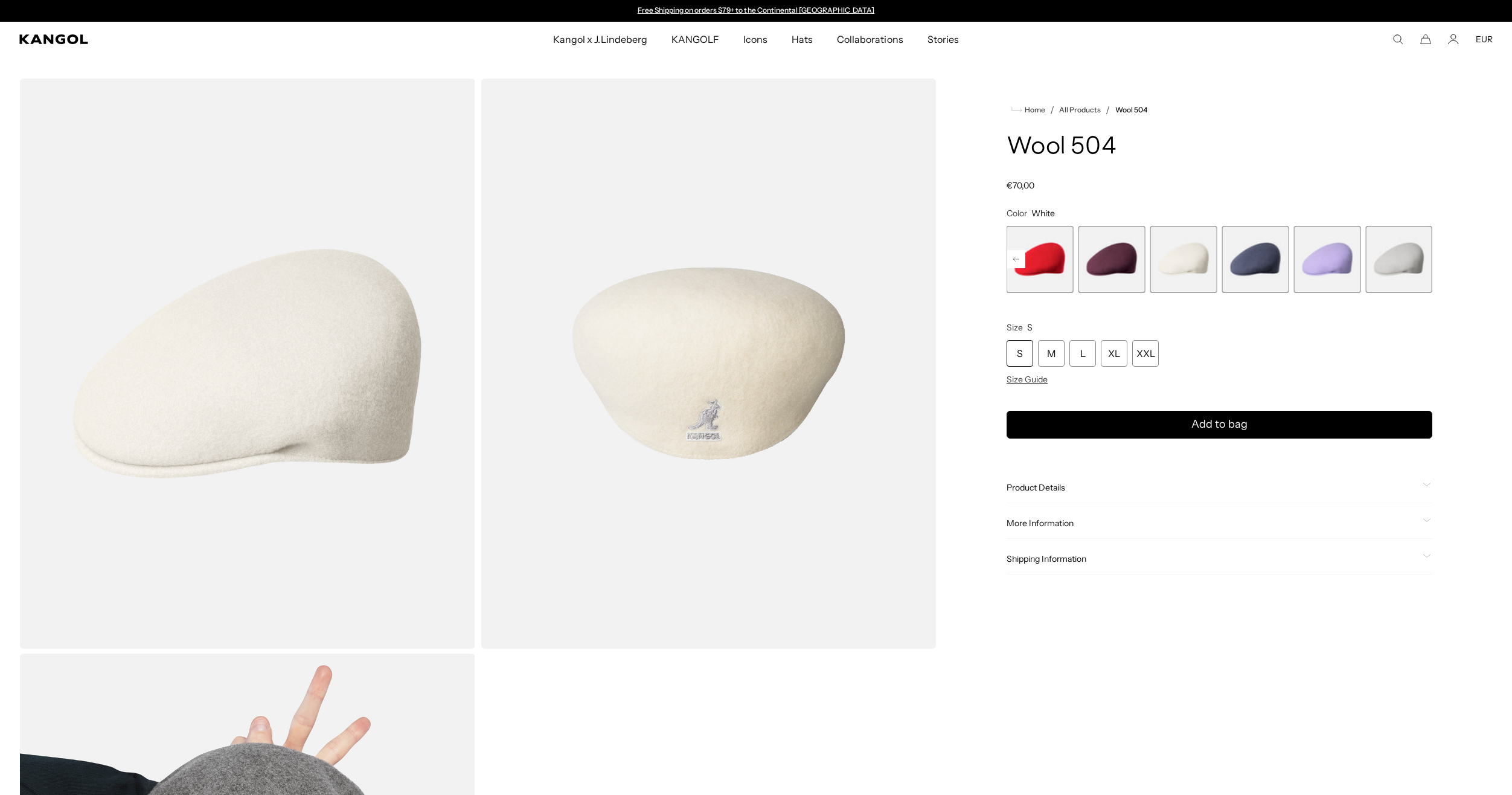
click at [1019, 265] on rect at bounding box center [1016, 259] width 18 height 18
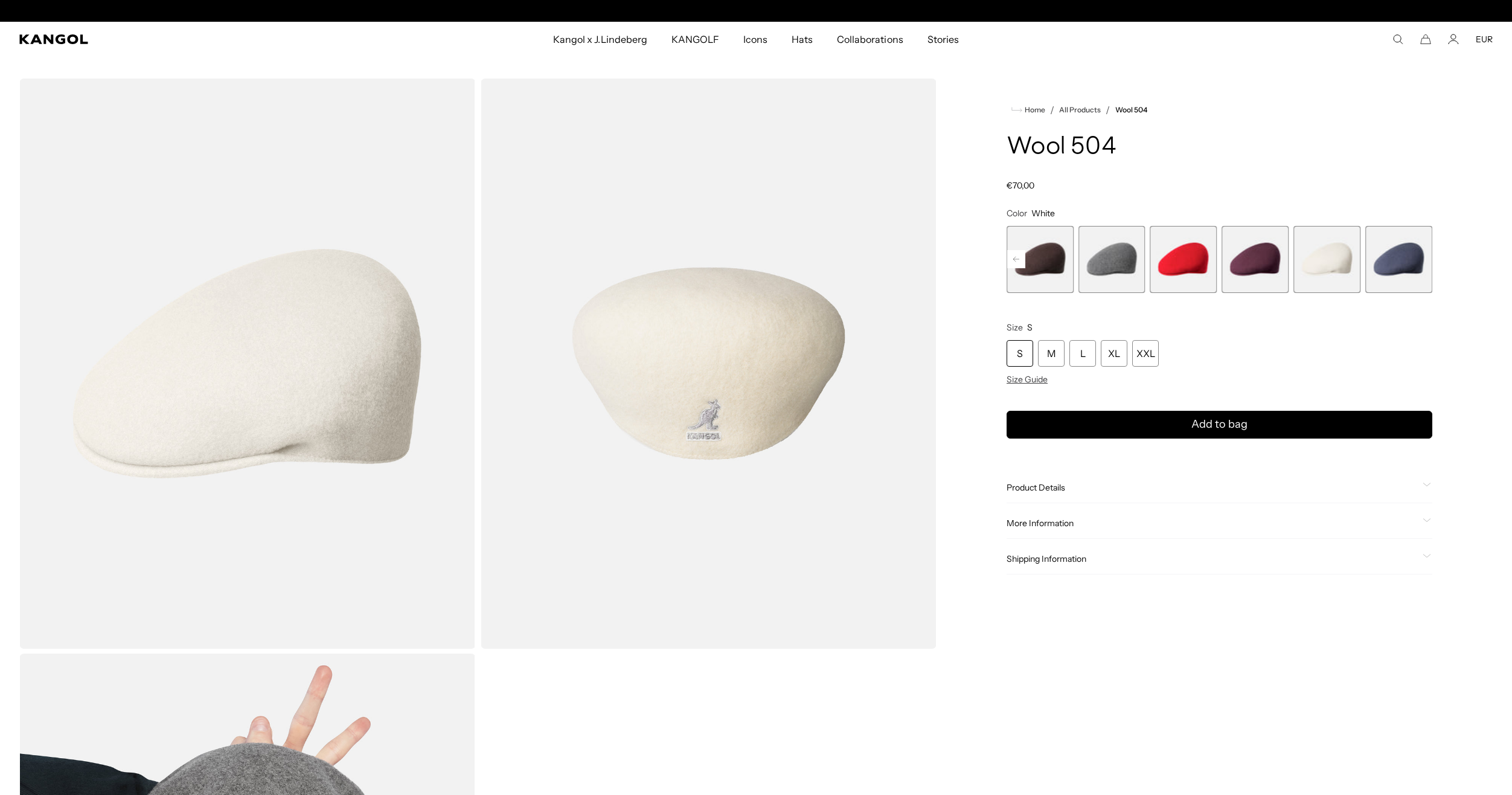
scroll to position [0, 249]
drag, startPoint x: 1247, startPoint y: 340, endPoint x: 1222, endPoint y: 329, distance: 27.3
click at [1246, 340] on div "S M L XL XXL" at bounding box center [1220, 354] width 426 height 27
click at [1015, 258] on rect at bounding box center [1016, 259] width 18 height 18
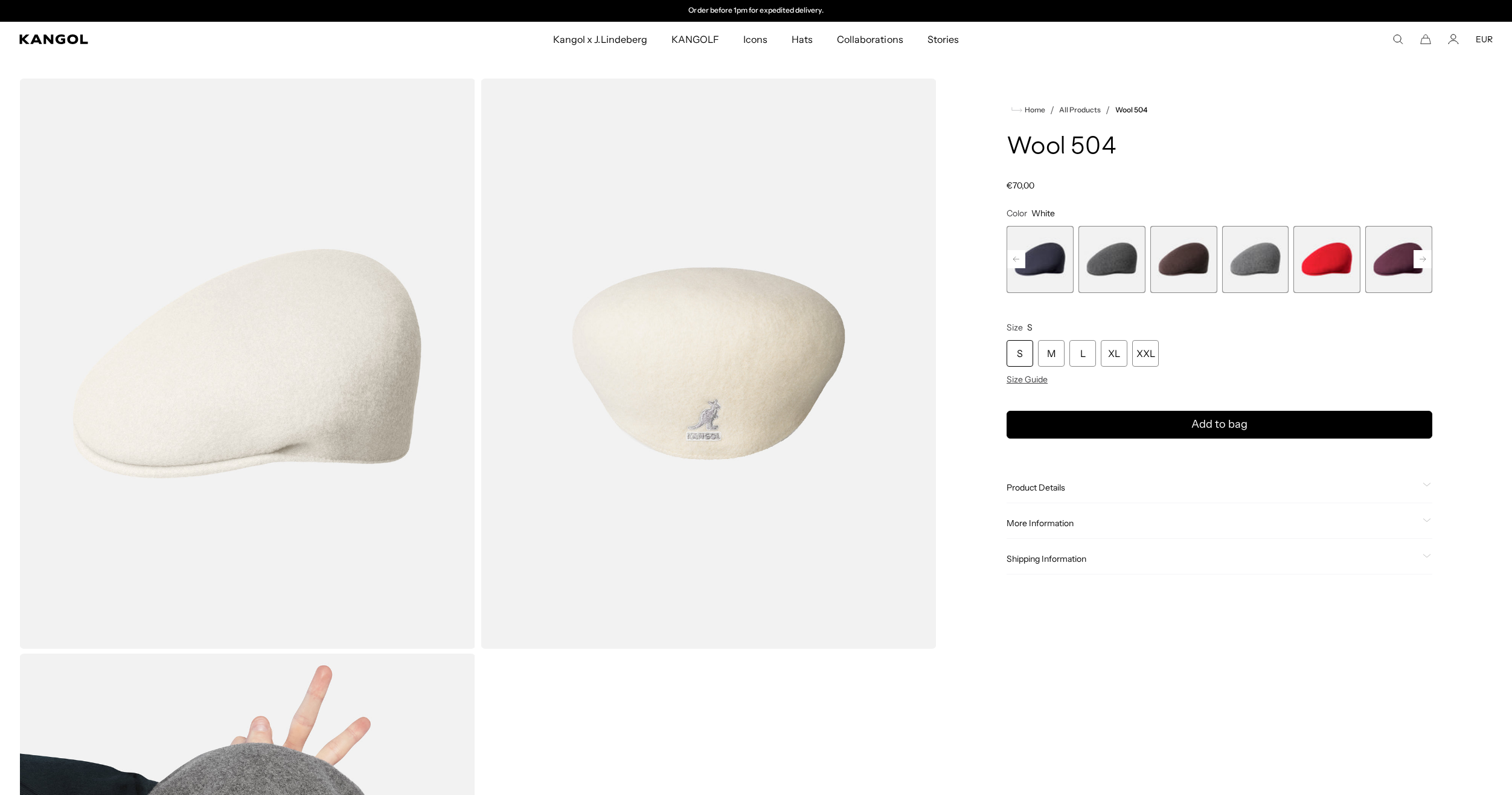
click at [1015, 258] on rect at bounding box center [1016, 259] width 18 height 18
click at [1014, 258] on rect at bounding box center [1016, 259] width 18 height 18
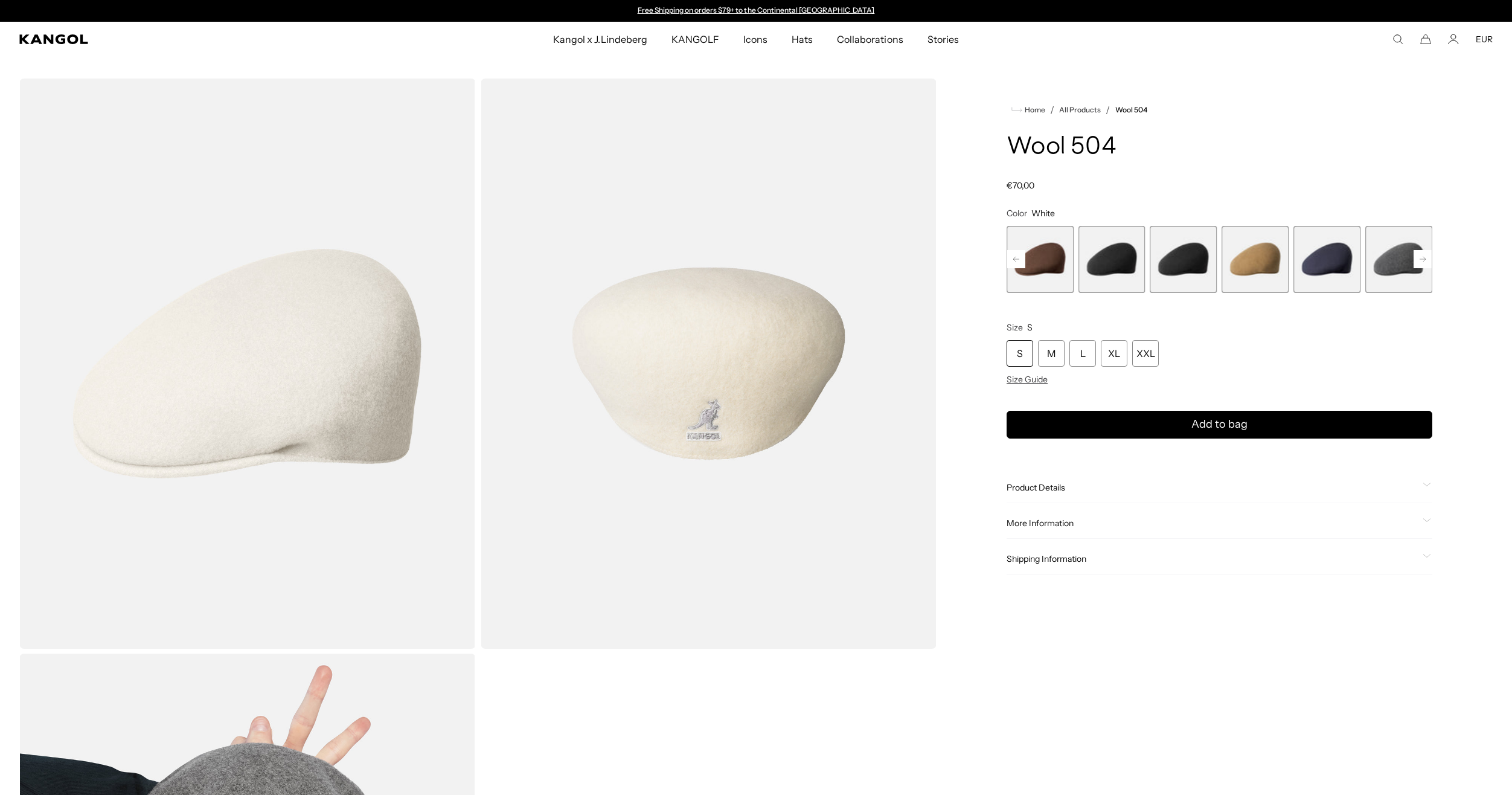
click at [1103, 259] on span "9 of 21" at bounding box center [1111, 258] width 67 height 67
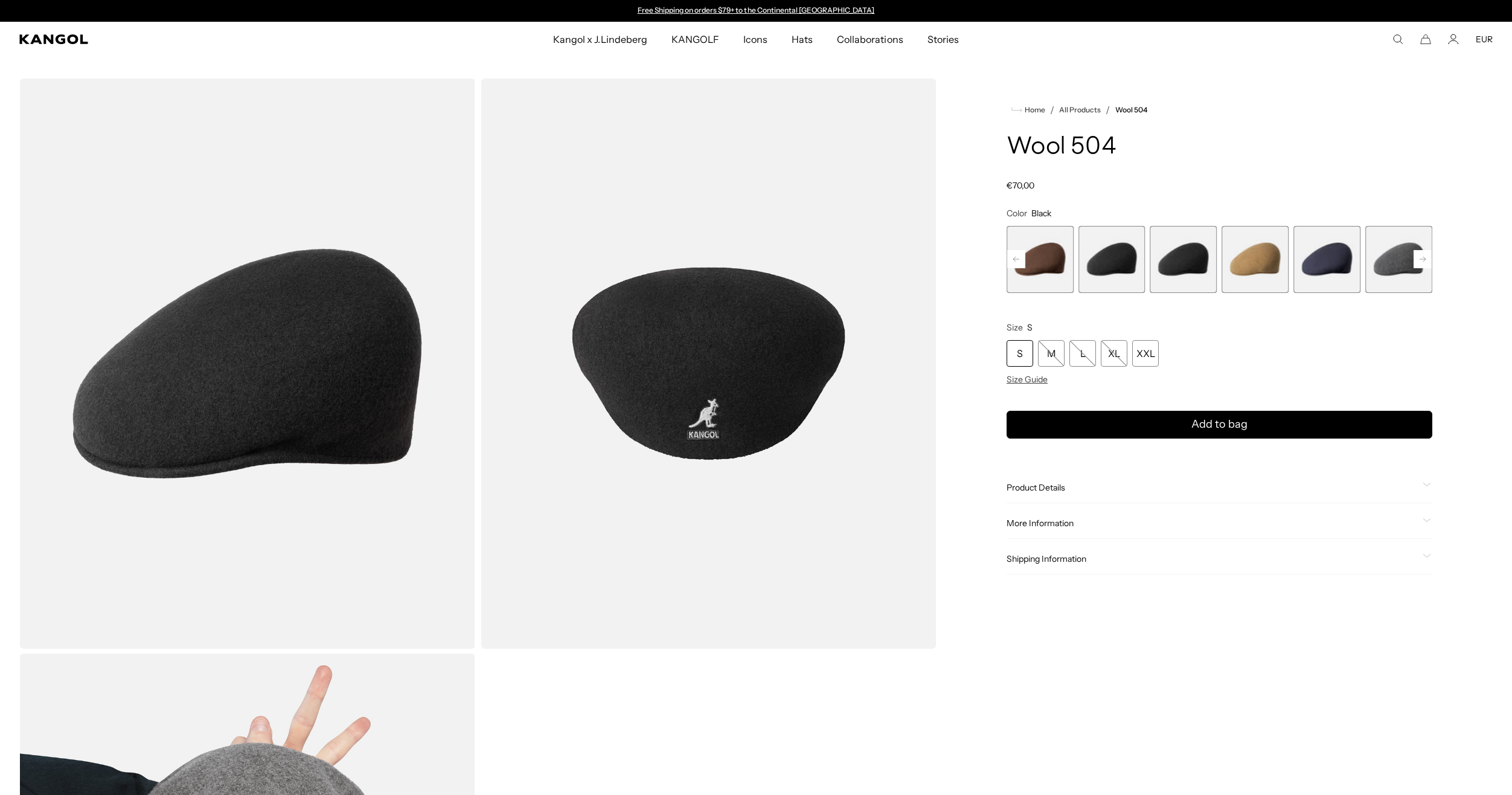
click at [1165, 266] on span "10 of 21" at bounding box center [1183, 258] width 67 height 67
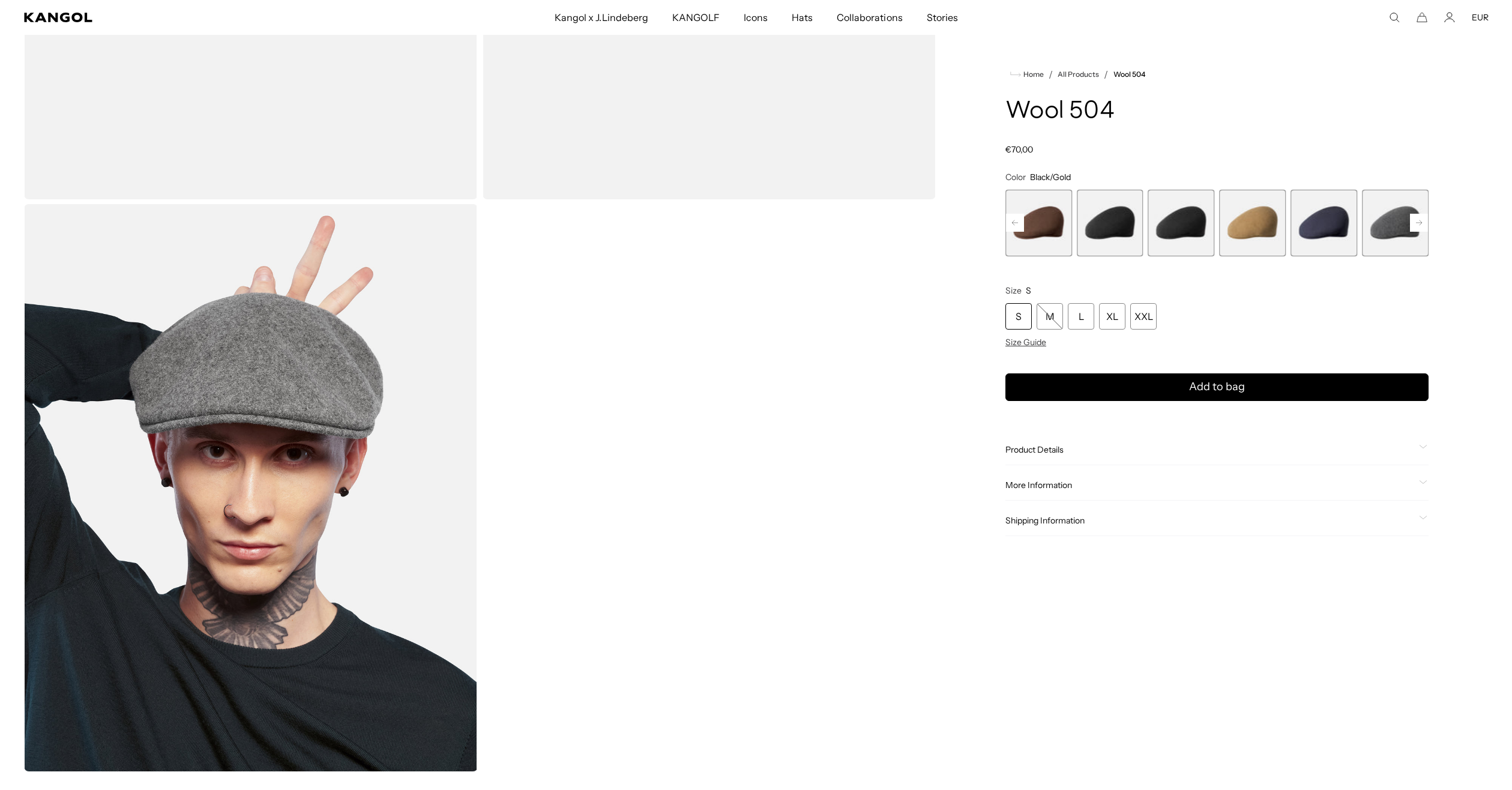
scroll to position [540, 0]
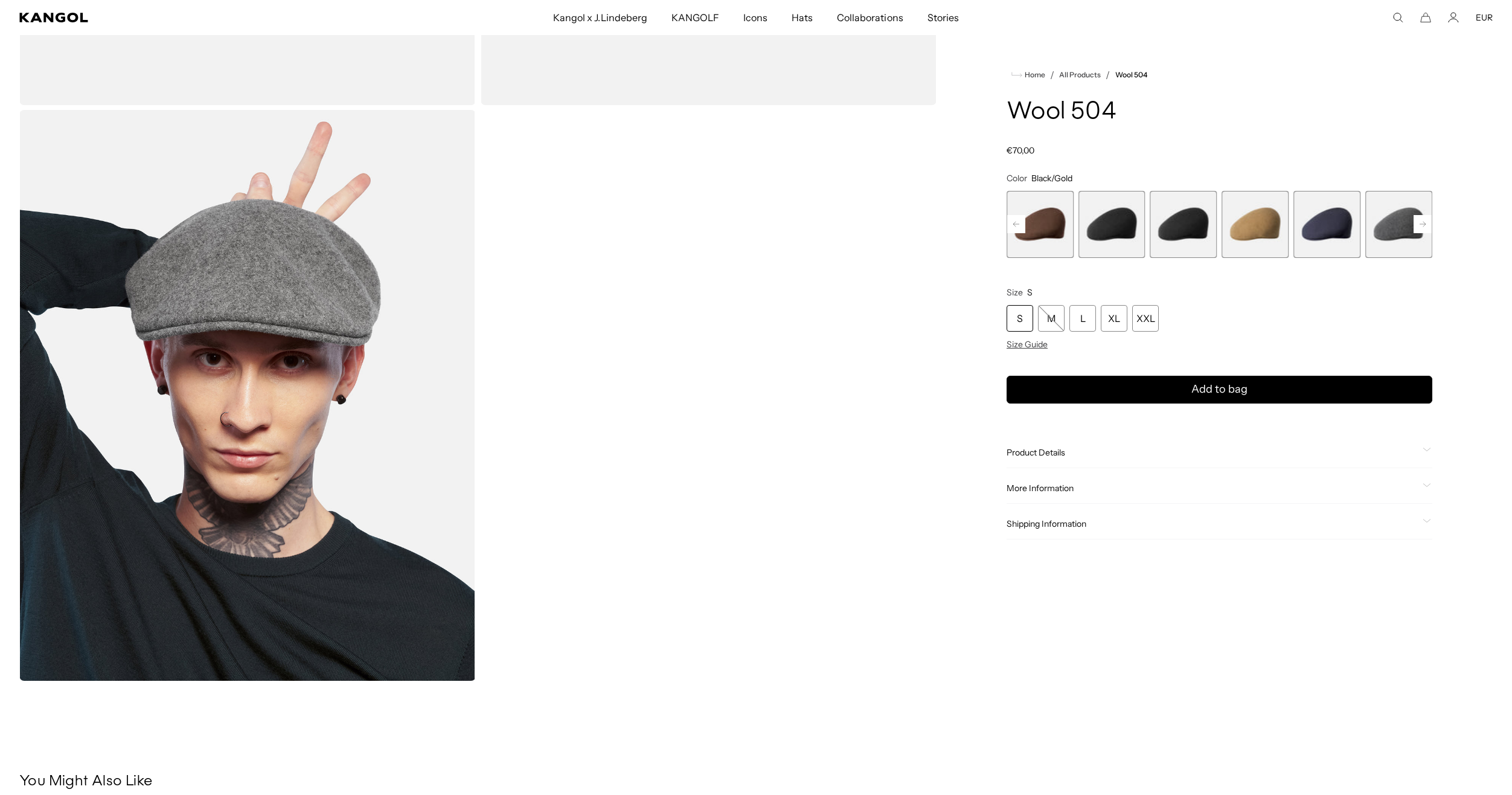
click at [400, 385] on img "Gallery Viewer" at bounding box center [248, 395] width 456 height 570
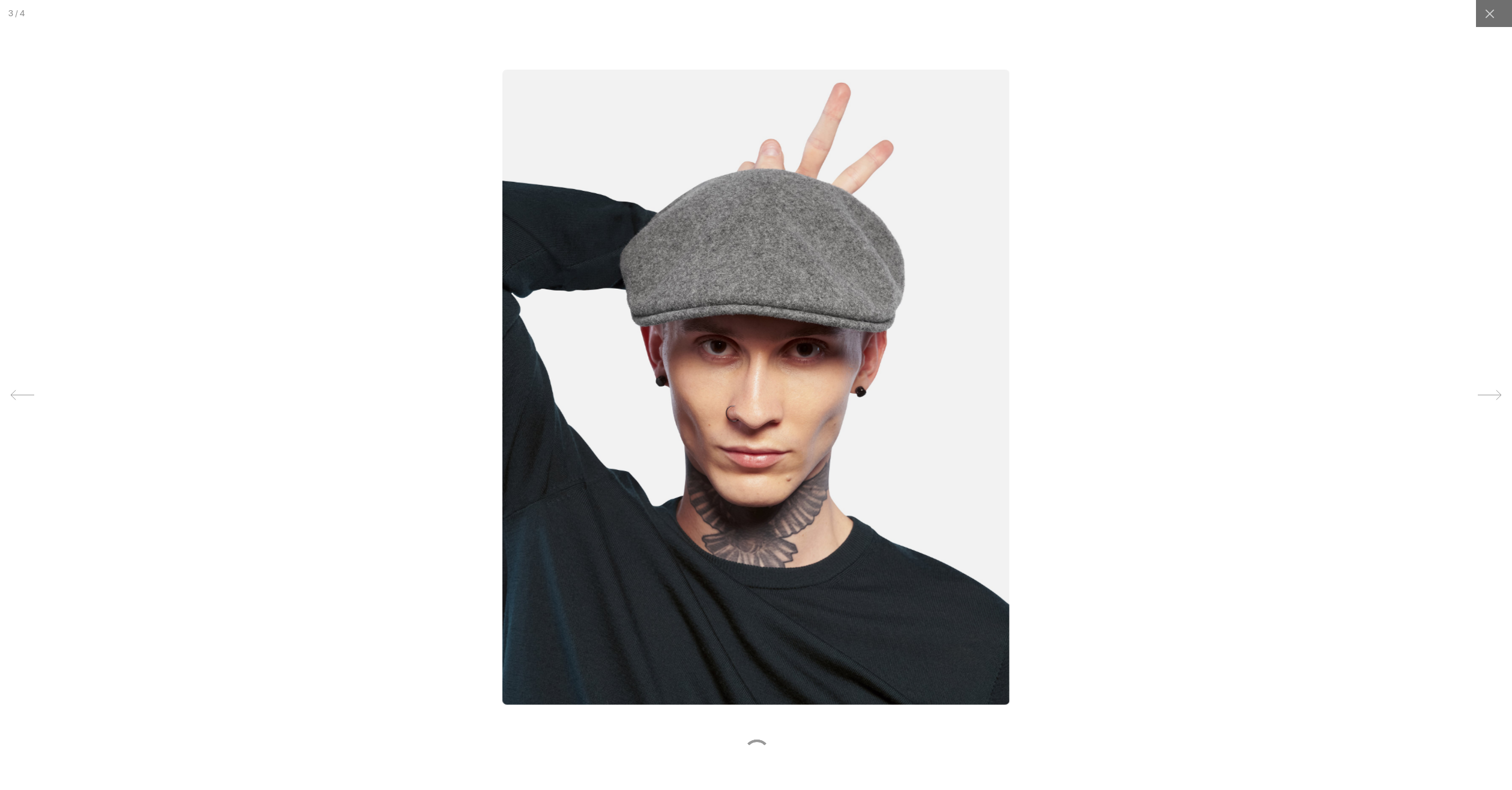
click at [469, 355] on div at bounding box center [756, 395] width 1512 height 790
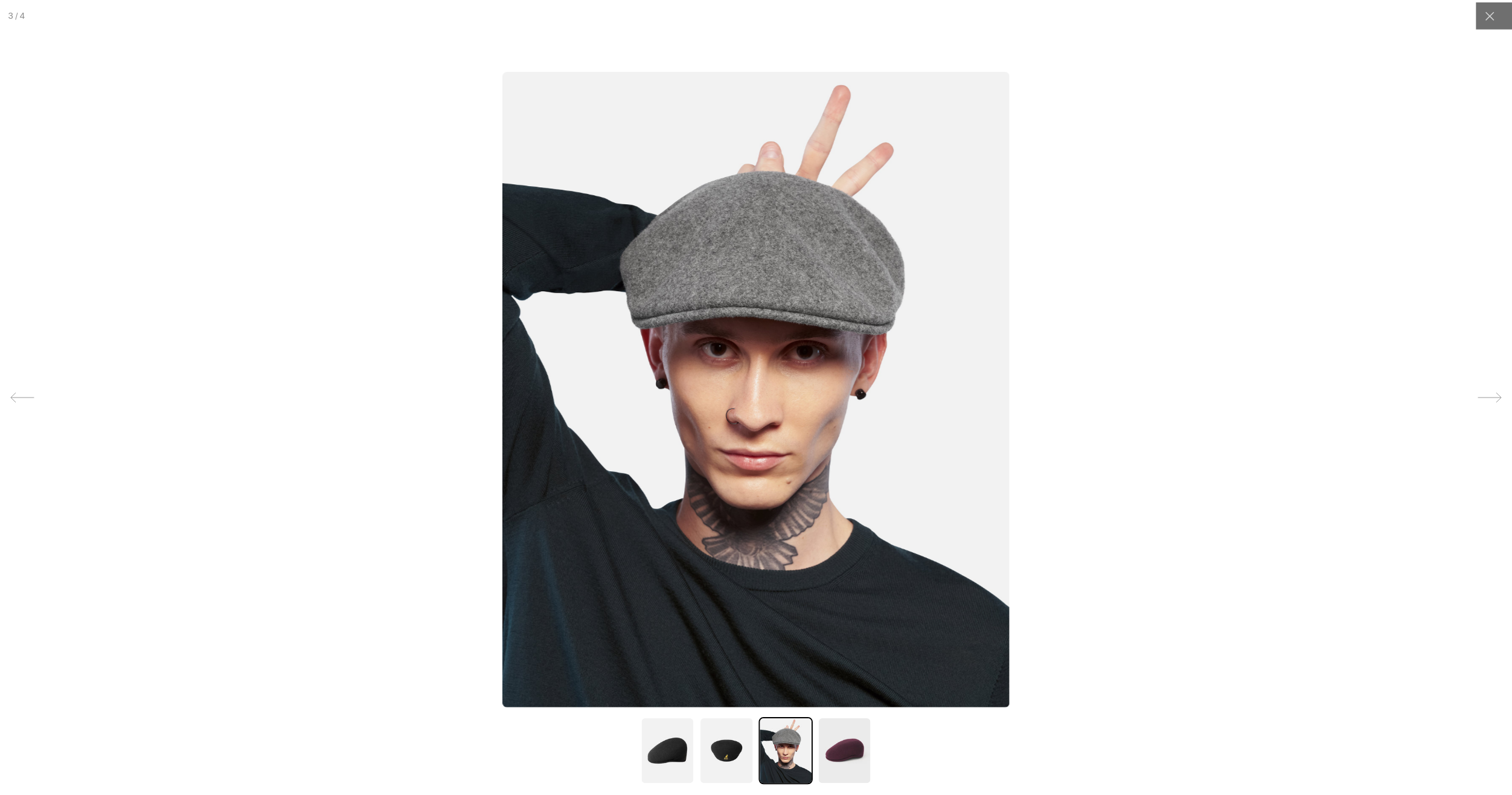
scroll to position [0, 0]
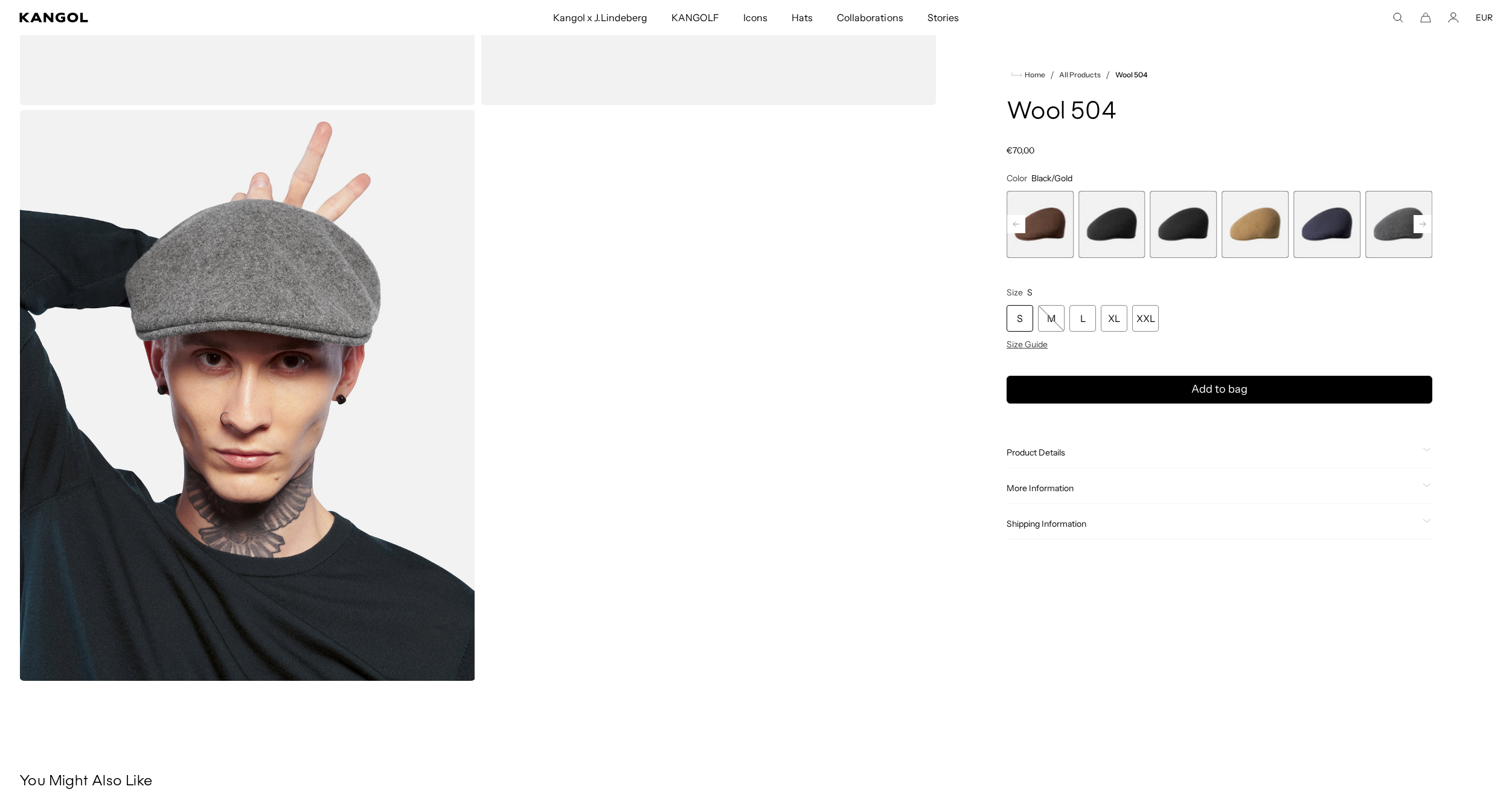
click at [301, 425] on img "Gallery Viewer" at bounding box center [248, 395] width 456 height 570
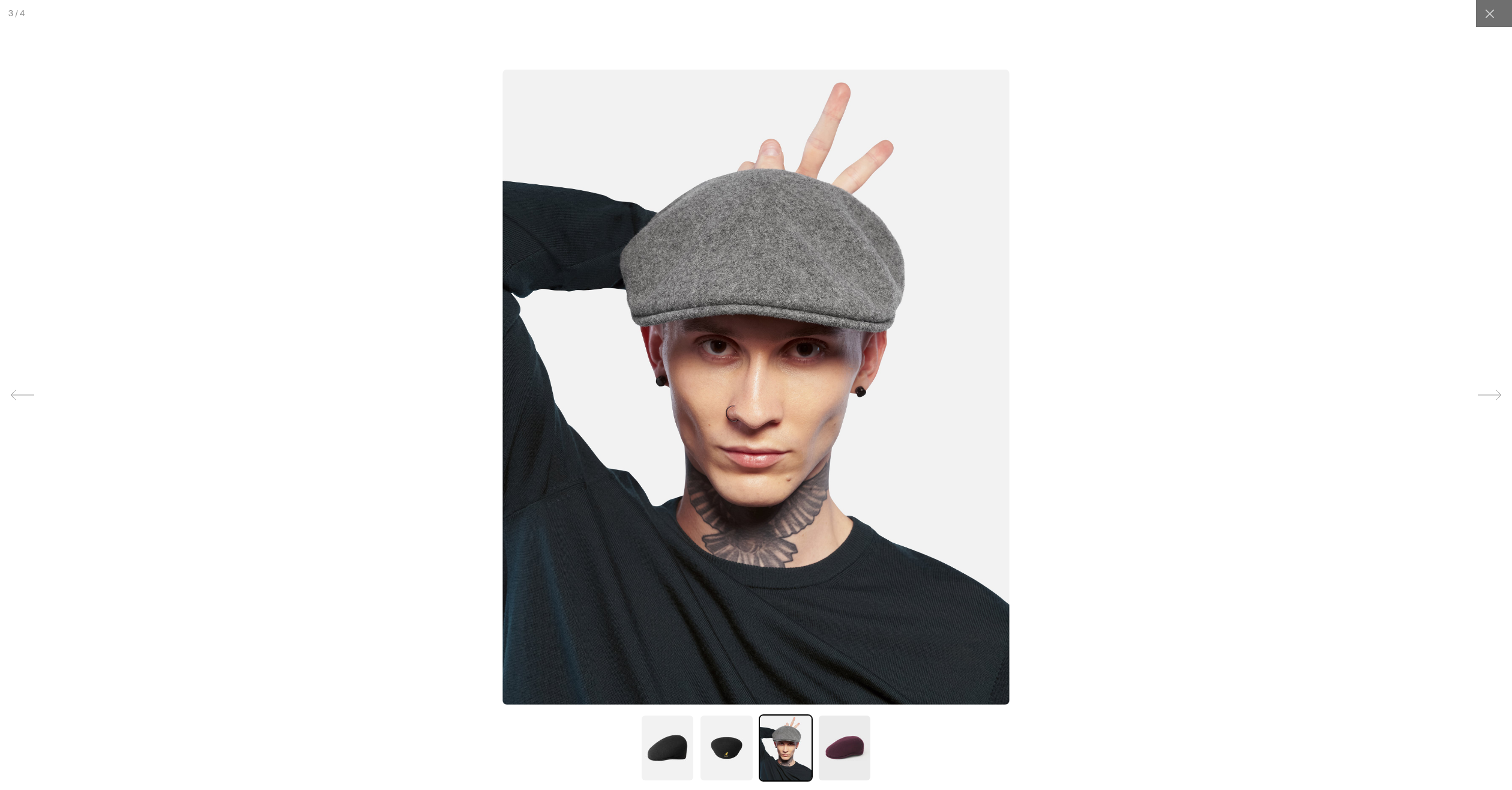
click at [260, 437] on div at bounding box center [756, 395] width 1512 height 790
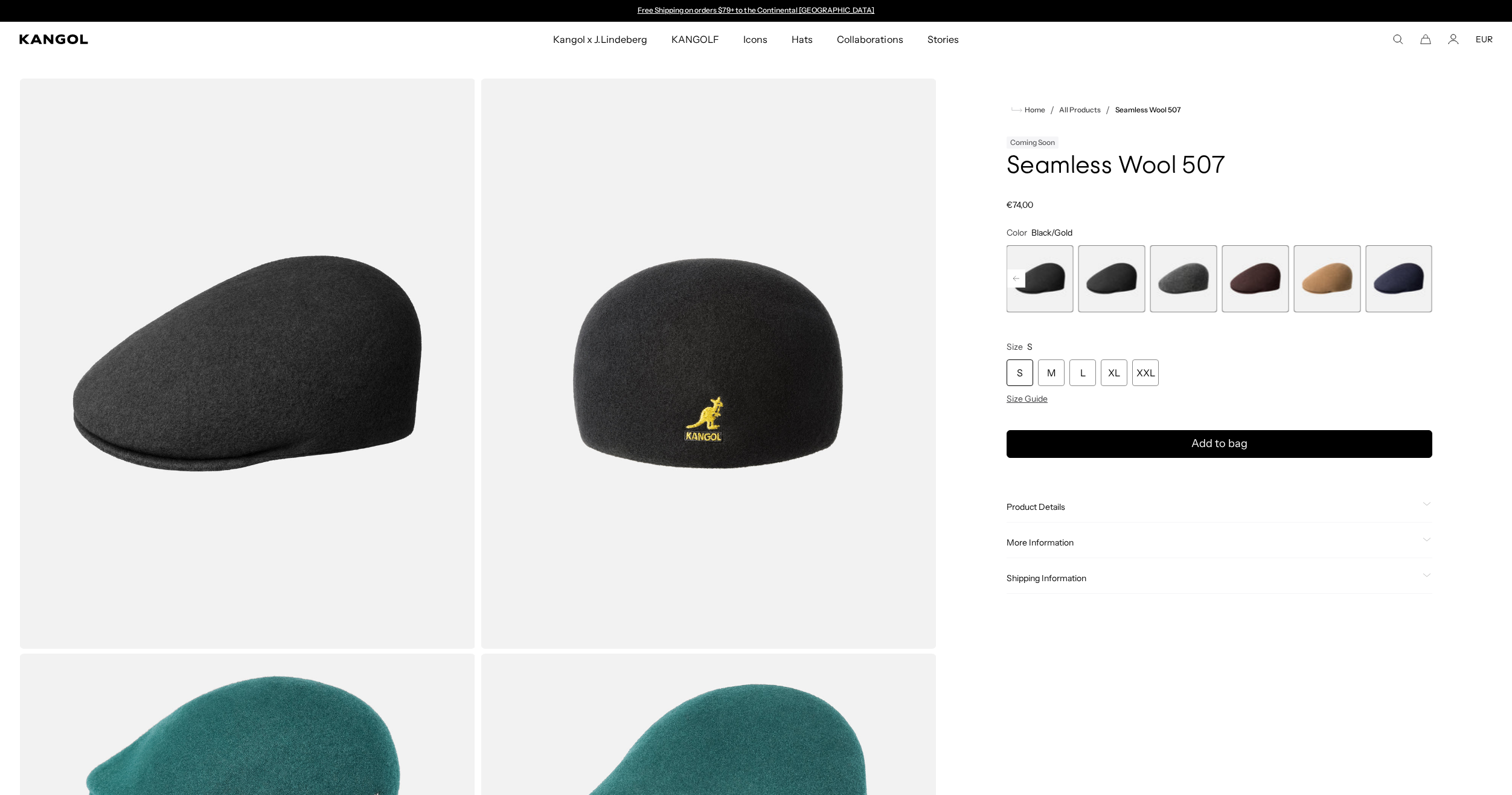
click at [1049, 281] on span "4 of 9" at bounding box center [1040, 278] width 67 height 67
click at [1099, 283] on span "5 of 9" at bounding box center [1111, 278] width 67 height 67
click at [1048, 278] on span "4 of 9" at bounding box center [1040, 278] width 67 height 67
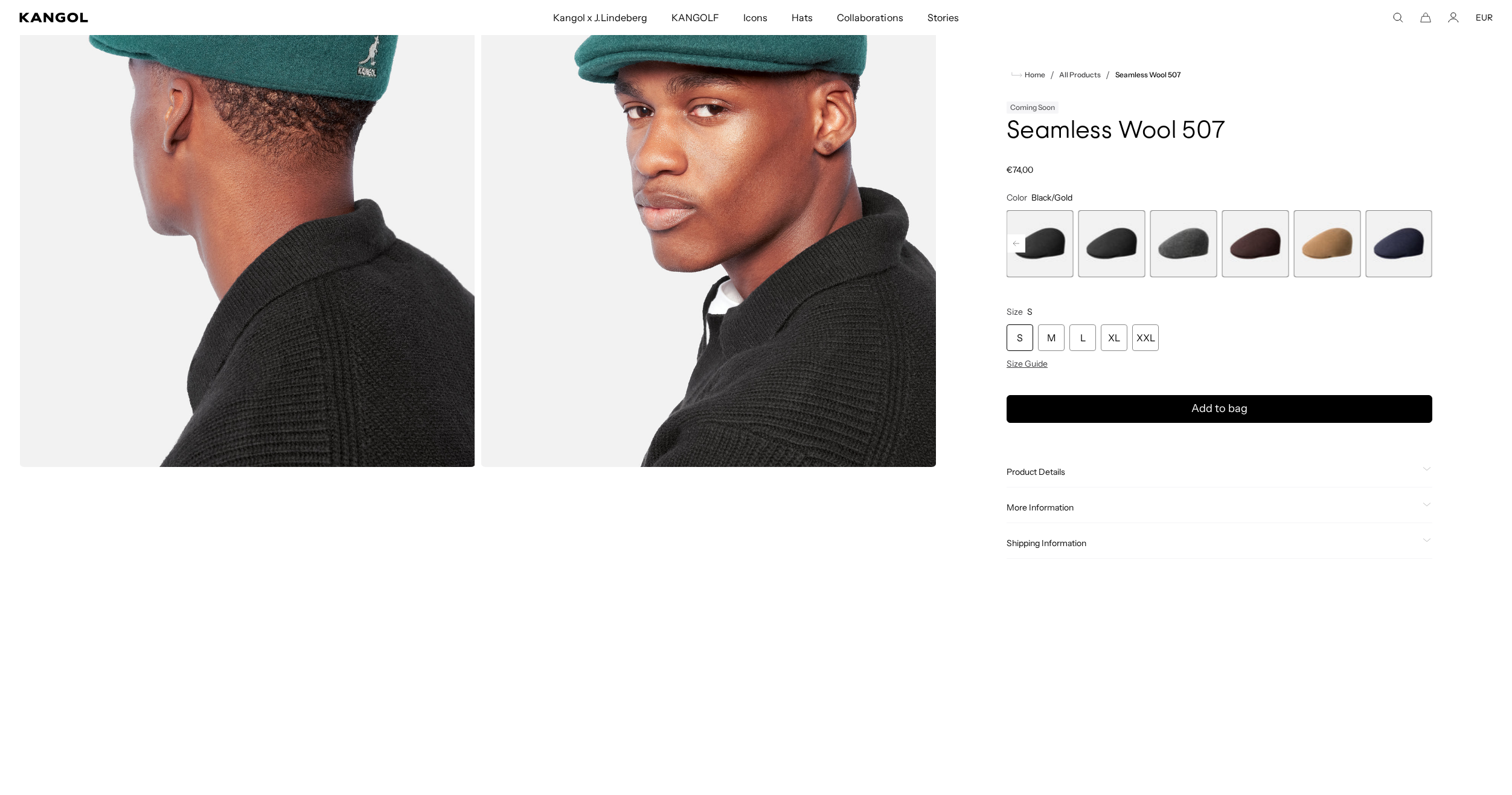
scroll to position [1027, 0]
